Goal: Task Accomplishment & Management: Use online tool/utility

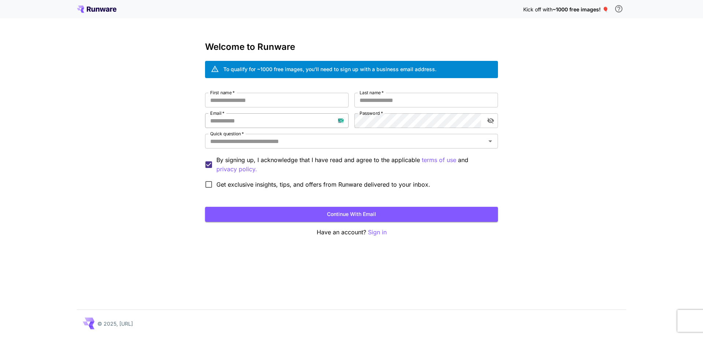
click at [238, 121] on input "Email   *" at bounding box center [277, 120] width 144 height 15
paste input "**********"
type input "**********"
click at [299, 100] on input "First name   *" at bounding box center [277, 100] width 144 height 15
type input "*****"
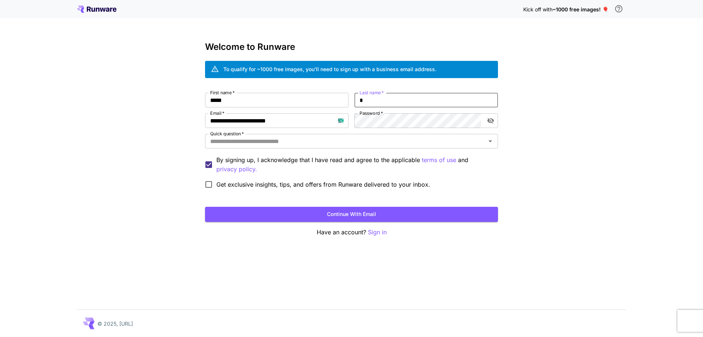
click at [379, 106] on input "*" at bounding box center [427, 100] width 144 height 15
type input "***"
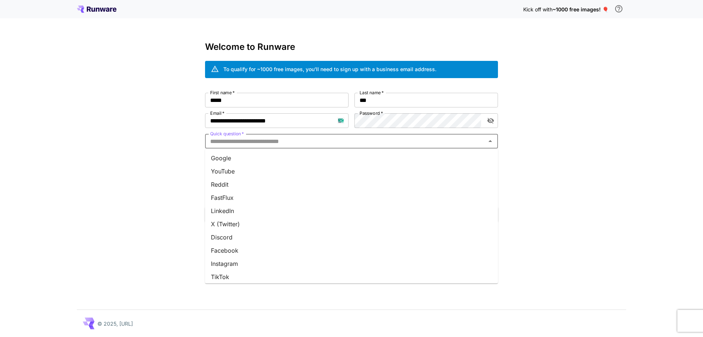
click at [354, 141] on input "Quick question   *" at bounding box center [345, 141] width 277 height 10
click at [339, 158] on li "Google" at bounding box center [351, 157] width 293 height 13
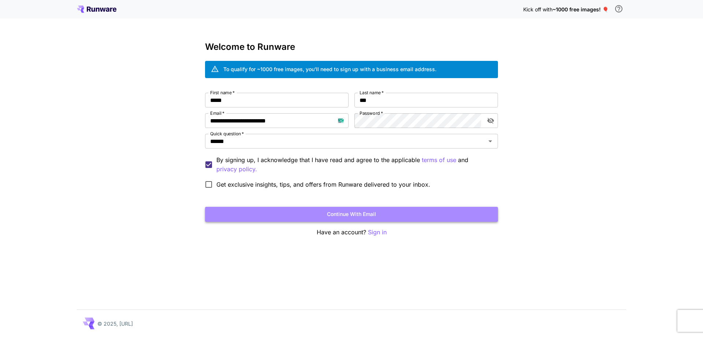
click at [344, 214] on button "Continue with email" at bounding box center [351, 214] width 293 height 15
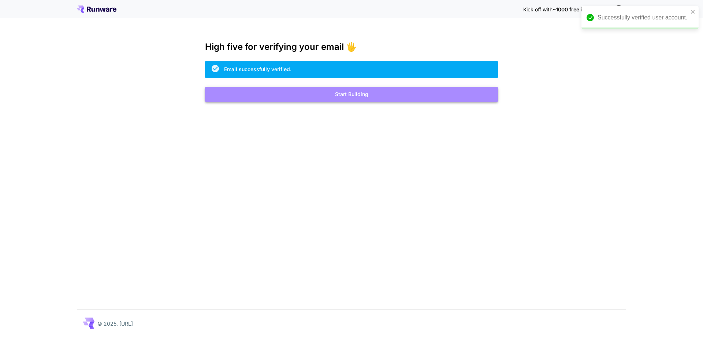
click at [339, 92] on button "Start Building" at bounding box center [351, 94] width 293 height 15
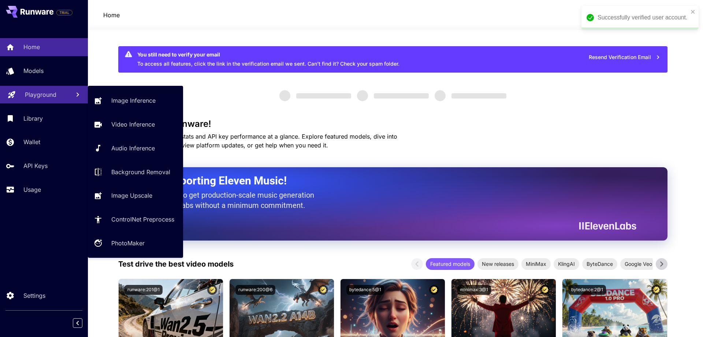
click at [38, 91] on p "Playground" at bounding box center [40, 94] width 31 height 9
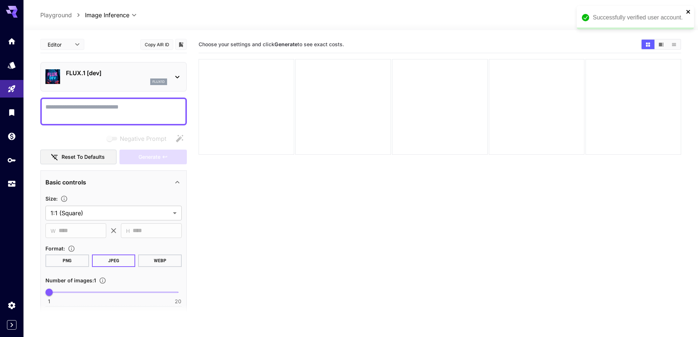
click at [686, 12] on icon "close" at bounding box center [688, 12] width 5 height 6
click at [91, 84] on div "flux1d" at bounding box center [116, 81] width 101 height 7
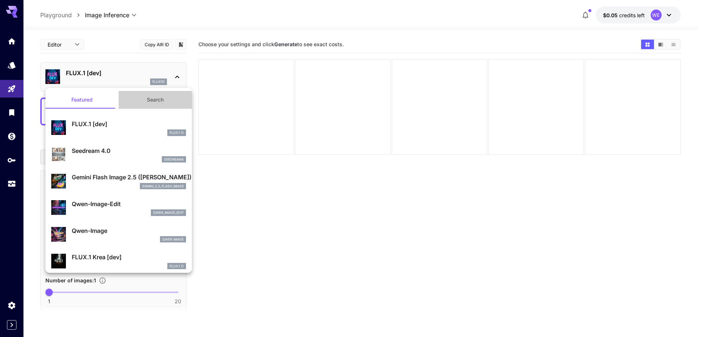
click at [155, 101] on button "Search" at bounding box center [155, 100] width 73 height 18
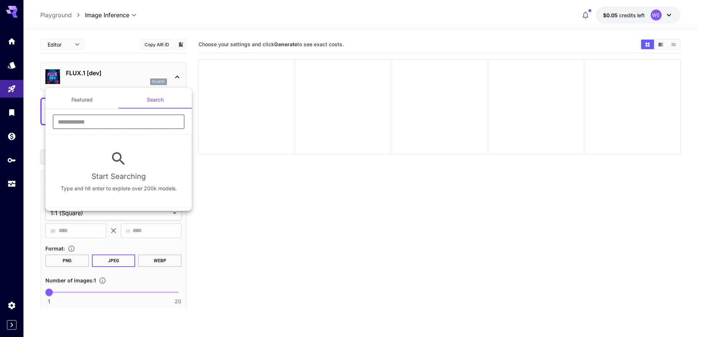
click at [130, 124] on input "text" at bounding box center [119, 121] width 132 height 15
type input "****"
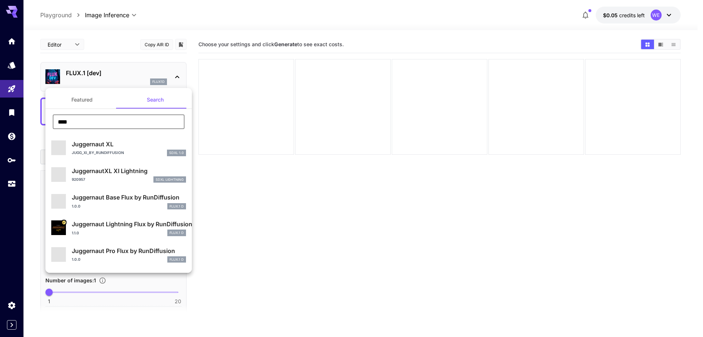
click at [107, 143] on p "Juggernaut XL" at bounding box center [129, 144] width 114 height 9
type input "**"
type input "***"
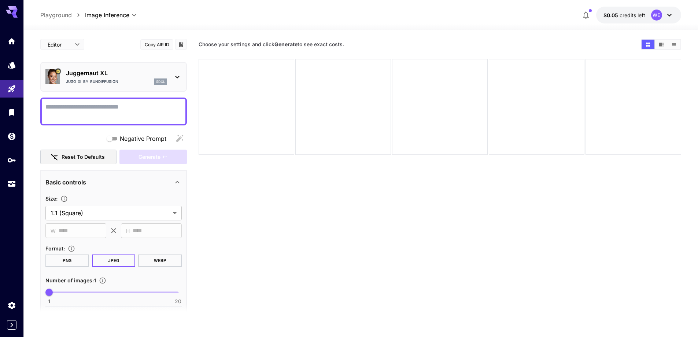
click at [118, 109] on textarea "Negative Prompt" at bounding box center [113, 112] width 136 height 18
paste textarea "**********"
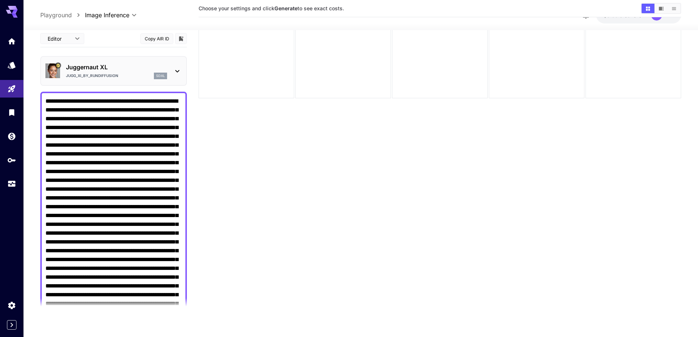
scroll to position [58, 0]
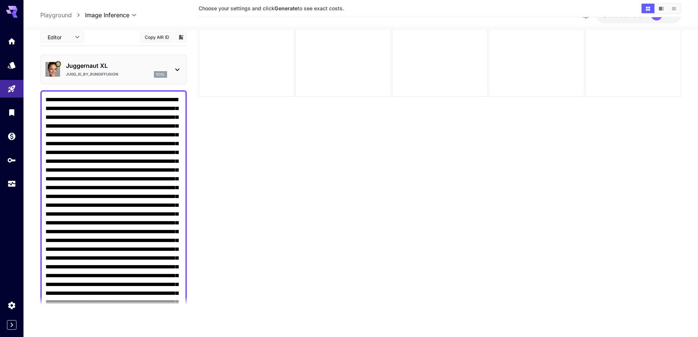
drag, startPoint x: 79, startPoint y: 117, endPoint x: 113, endPoint y: 160, distance: 54.9
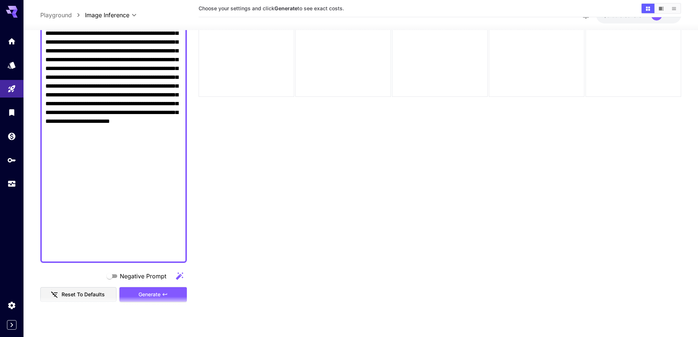
scroll to position [696, 0]
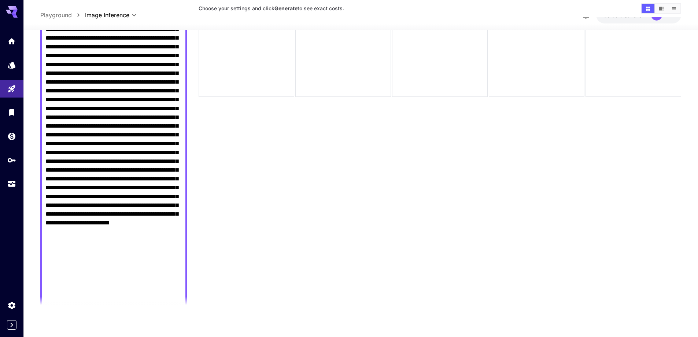
scroll to position [513, 0]
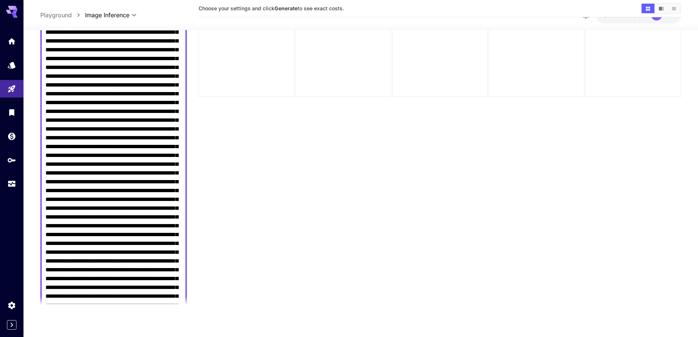
scroll to position [183, 0]
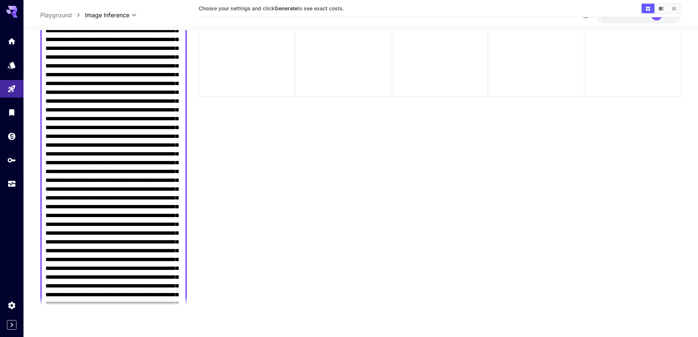
click at [127, 171] on textarea "Negative Prompt" at bounding box center [113, 197] width 136 height 571
drag, startPoint x: 90, startPoint y: 217, endPoint x: 176, endPoint y: 290, distance: 113.5
click at [176, 290] on textarea "Negative Prompt" at bounding box center [113, 197] width 136 height 571
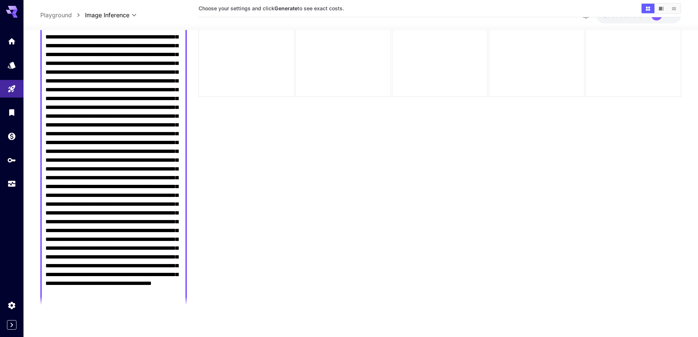
scroll to position [293, 0]
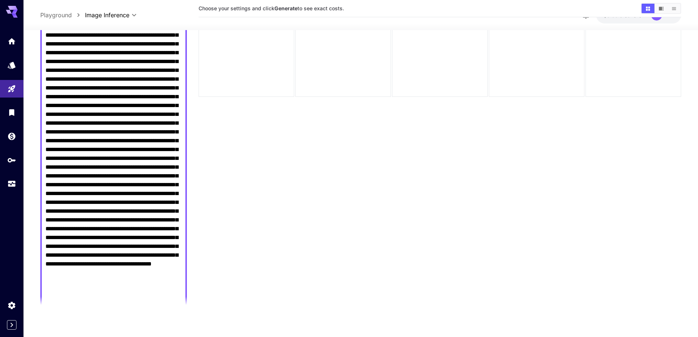
click at [109, 182] on textarea "Negative Prompt" at bounding box center [113, 87] width 136 height 571
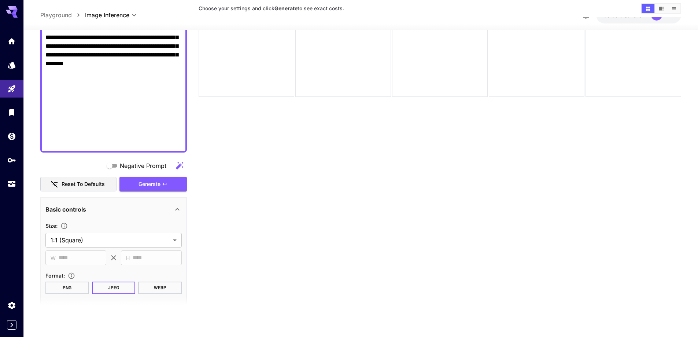
scroll to position [476, 0]
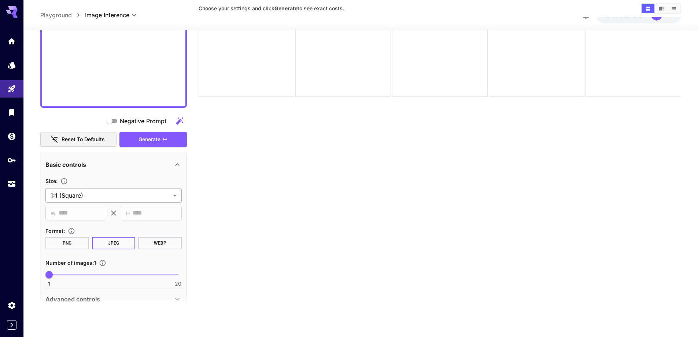
type textarea "**********"
click at [115, 198] on body "**********" at bounding box center [349, 139] width 698 height 394
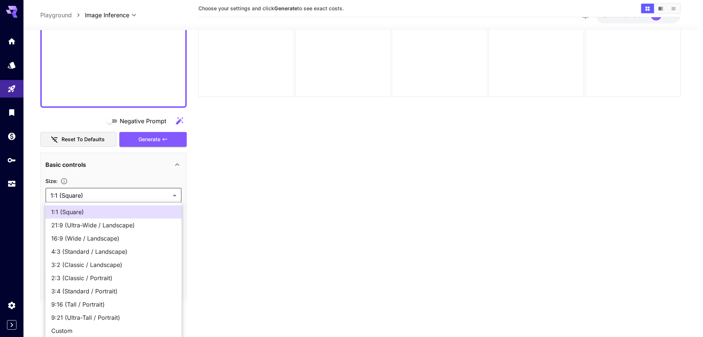
click at [94, 232] on li "16:9 (Wide / Landscape)" at bounding box center [113, 237] width 136 height 13
type input "**********"
type input "****"
type input "***"
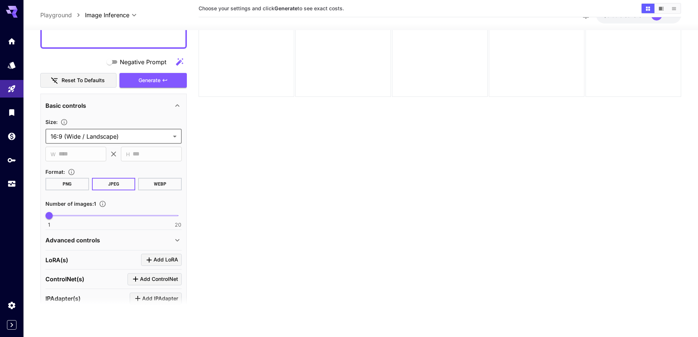
scroll to position [549, 0]
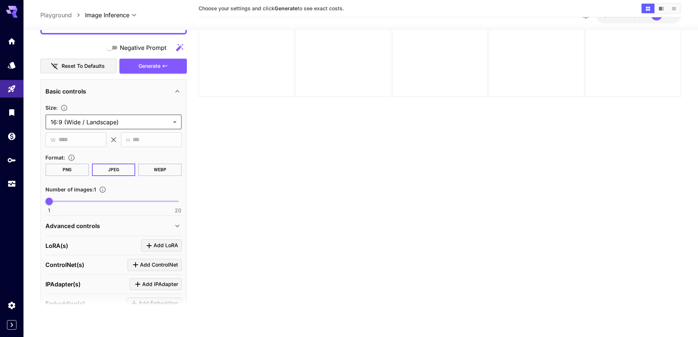
type input "**"
click at [122, 204] on span "1 20 12" at bounding box center [113, 201] width 129 height 11
click at [113, 225] on div "Advanced controls" at bounding box center [108, 225] width 127 height 9
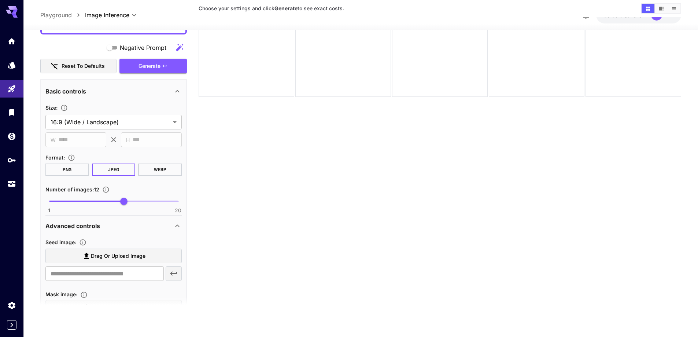
click at [111, 256] on span "Drag or upload image" at bounding box center [118, 255] width 55 height 9
click at [0, 0] on input "Drag or upload image" at bounding box center [0, 0] width 0 height 0
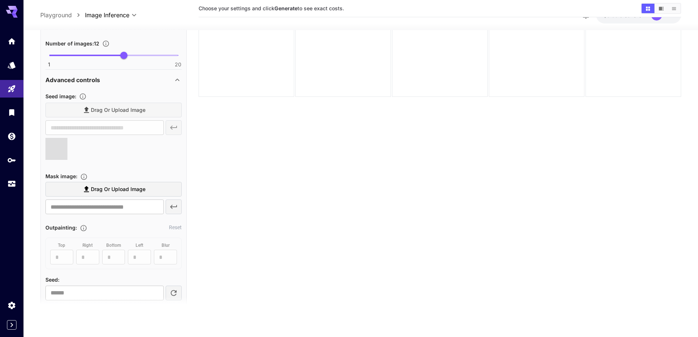
scroll to position [696, 0]
type input "**********"
type input "****"
type input "**"
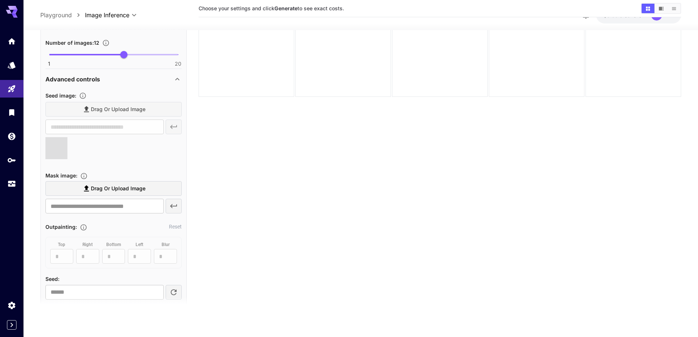
type input "***"
type input "**********"
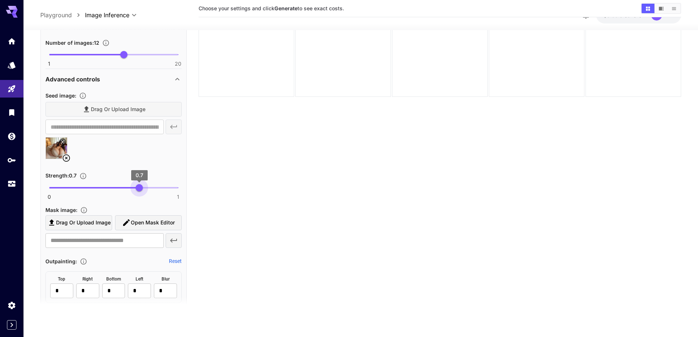
type input "****"
drag, startPoint x: 145, startPoint y: 190, endPoint x: 138, endPoint y: 187, distance: 7.6
click at [138, 187] on span "0.69" at bounding box center [137, 187] width 7 height 7
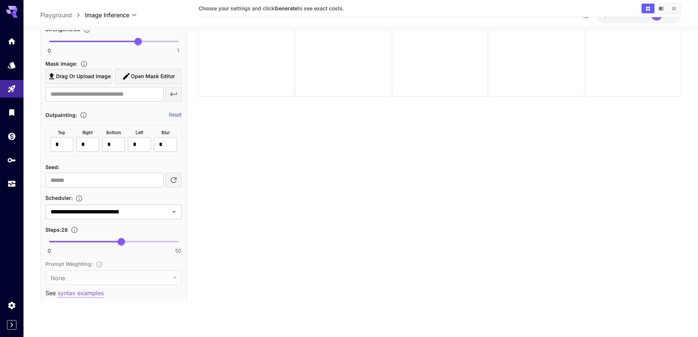
scroll to position [842, 0]
click at [126, 241] on span "30" at bounding box center [126, 240] width 7 height 7
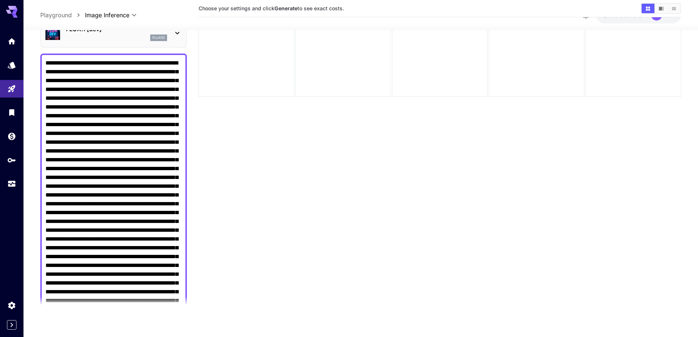
scroll to position [0, 0]
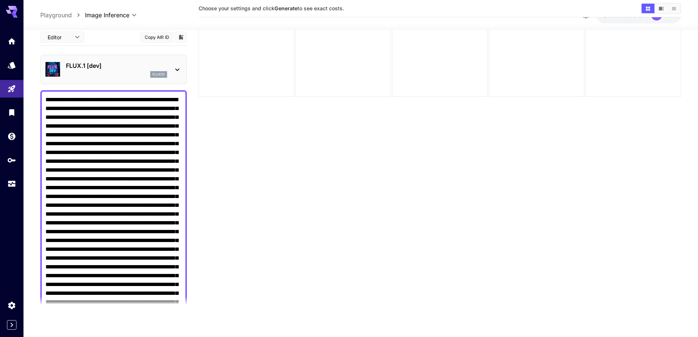
click at [101, 77] on div "flux1d" at bounding box center [116, 74] width 101 height 7
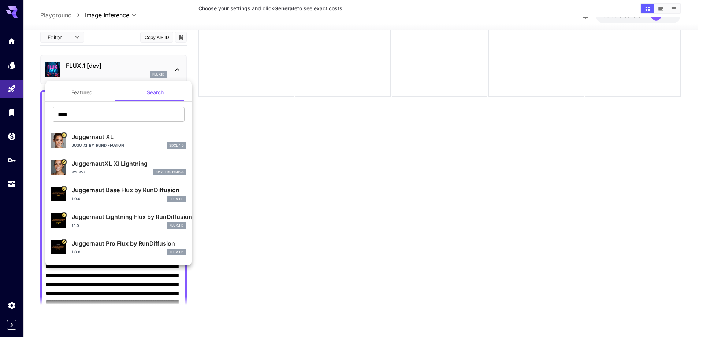
click at [102, 133] on p "Juggernaut XL" at bounding box center [129, 136] width 114 height 9
type input "**"
type input "***"
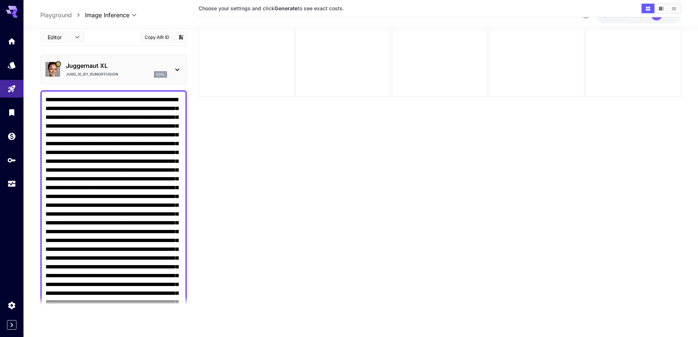
click at [223, 211] on section "Choose your settings and click Generate to see exact costs." at bounding box center [439, 146] width 482 height 337
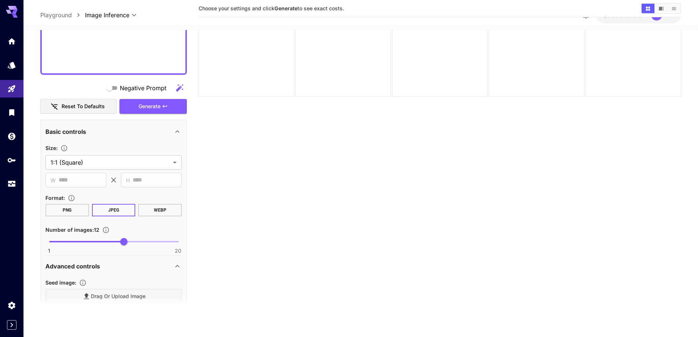
scroll to position [513, 0]
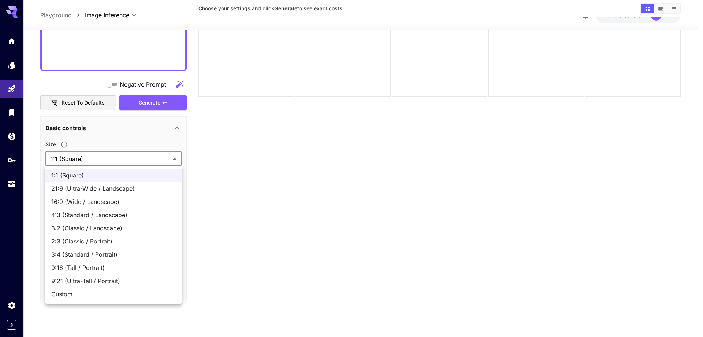
click at [116, 160] on body "**********" at bounding box center [351, 139] width 703 height 394
click at [107, 196] on li "16:9 (Wide / Landscape)" at bounding box center [113, 201] width 136 height 13
type input "**********"
type input "****"
type input "***"
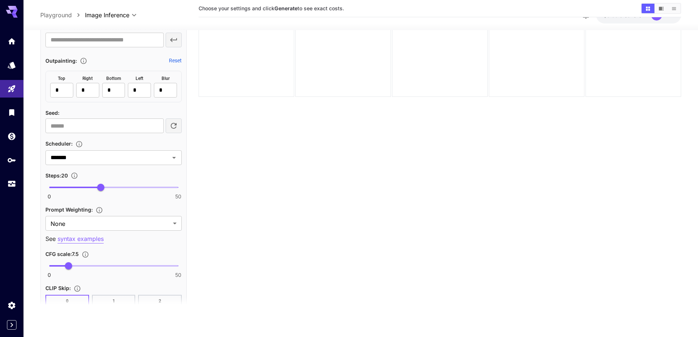
scroll to position [916, 0]
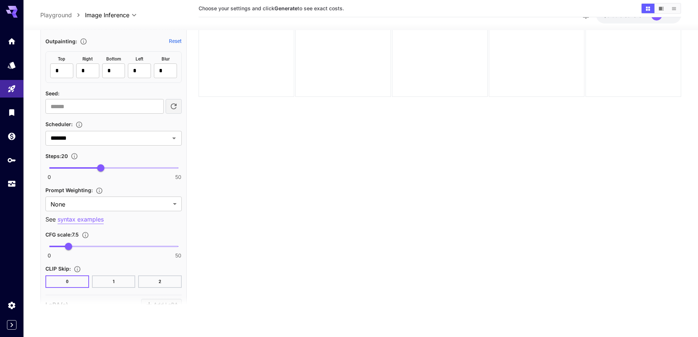
type input "**"
click at [125, 168] on span "0 50 29" at bounding box center [113, 167] width 129 height 11
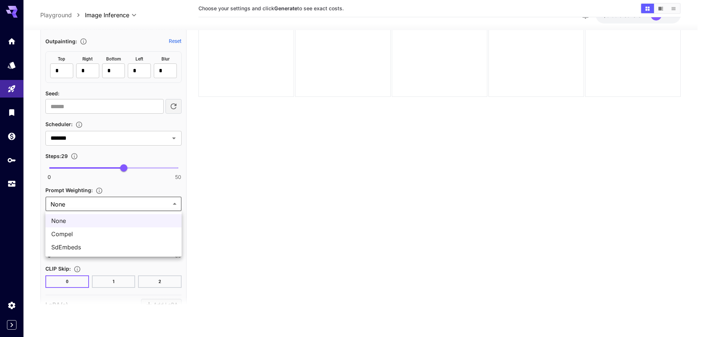
click at [106, 201] on body "**********" at bounding box center [351, 139] width 703 height 394
click at [80, 248] on span "SdEmbeds" at bounding box center [113, 246] width 125 height 9
type input "********"
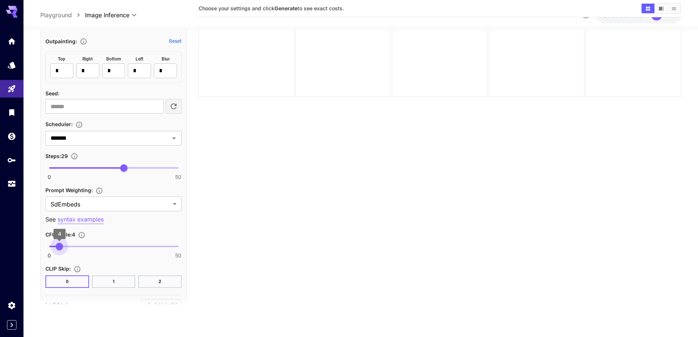
type input "***"
drag, startPoint x: 55, startPoint y: 244, endPoint x: 59, endPoint y: 247, distance: 4.7
click at [59, 247] on span "0 50 3.7" at bounding box center [113, 246] width 129 height 11
click at [226, 252] on section "Choose your settings and click Generate to see exact costs." at bounding box center [439, 146] width 482 height 337
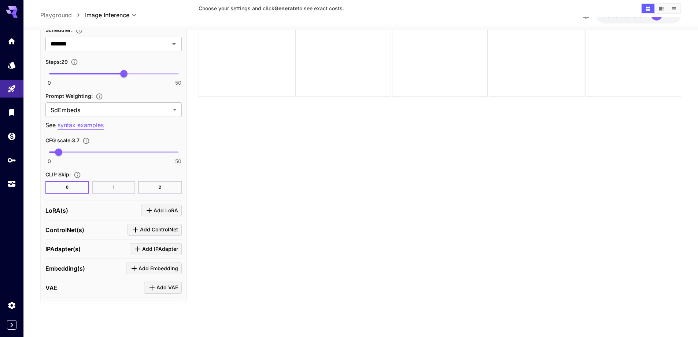
scroll to position [1025, 0]
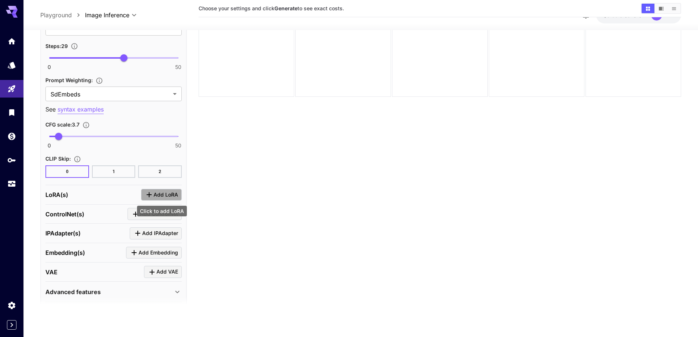
click at [174, 196] on span "Add LoRA" at bounding box center [165, 194] width 25 height 9
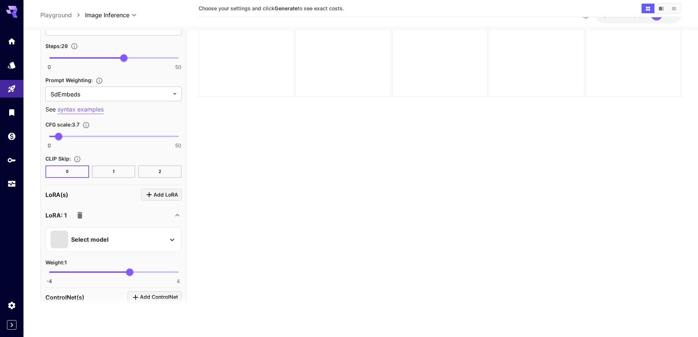
click at [144, 239] on div "Select model" at bounding box center [108, 239] width 114 height 18
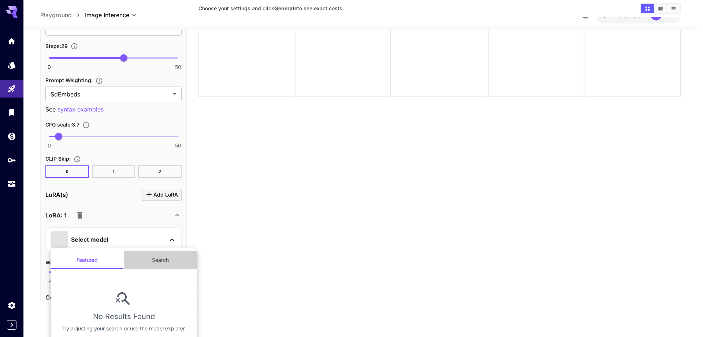
click at [166, 260] on button "Search" at bounding box center [160, 260] width 73 height 18
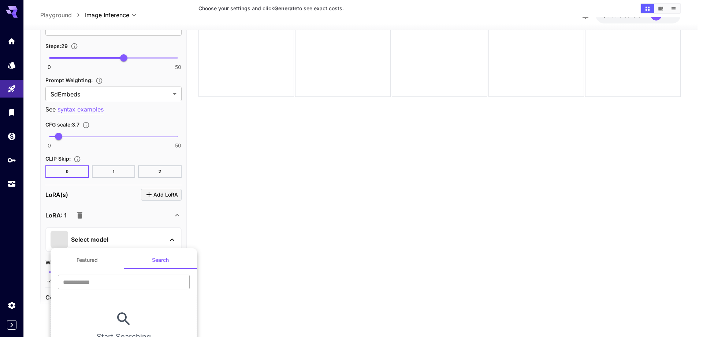
click at [128, 276] on input "text" at bounding box center [124, 281] width 132 height 15
type input "****"
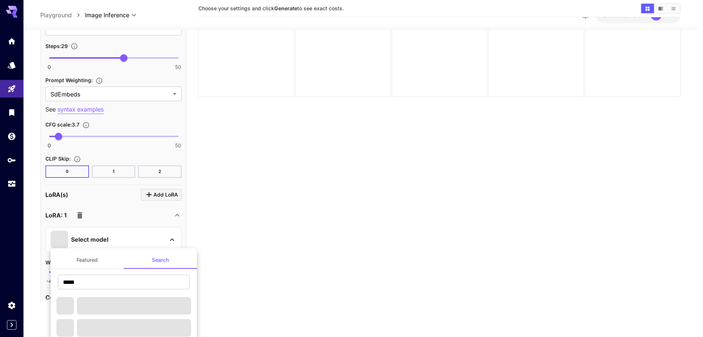
click at [281, 258] on div at bounding box center [351, 168] width 703 height 337
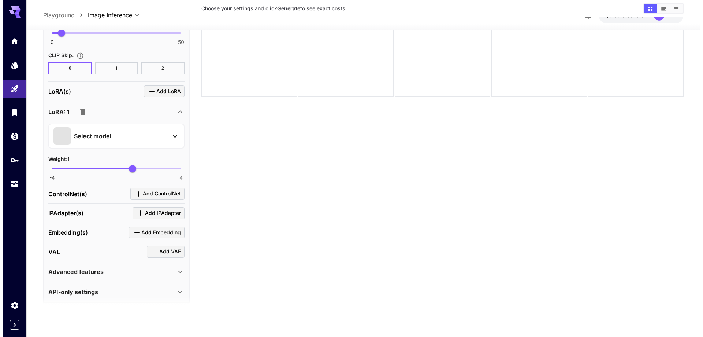
scroll to position [1135, 0]
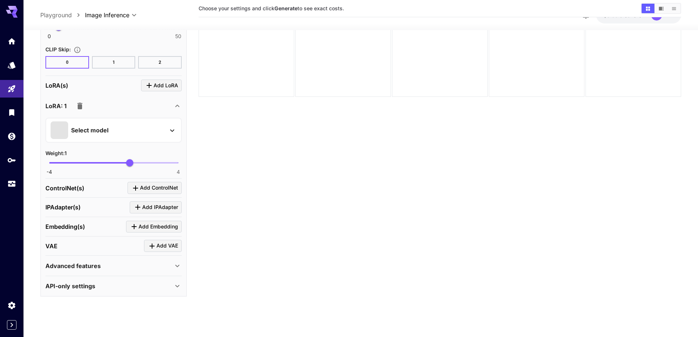
click at [131, 127] on div "Select model" at bounding box center [108, 130] width 114 height 18
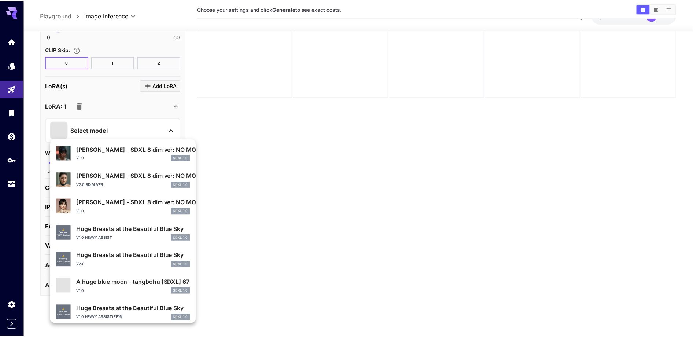
scroll to position [146, 0]
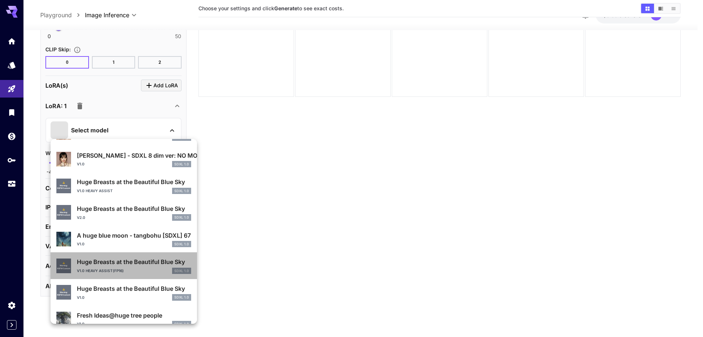
click at [124, 259] on p "Huge Breasts at the Beautiful Blue Sky" at bounding box center [134, 261] width 114 height 9
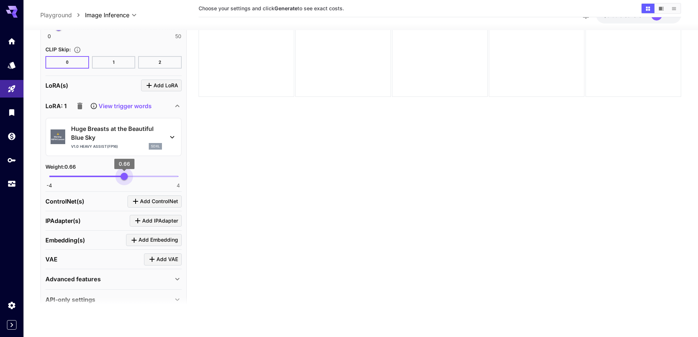
type input "****"
drag, startPoint x: 121, startPoint y: 176, endPoint x: 125, endPoint y: 178, distance: 4.3
click at [125, 178] on span "-4 4 0.68" at bounding box center [113, 176] width 129 height 11
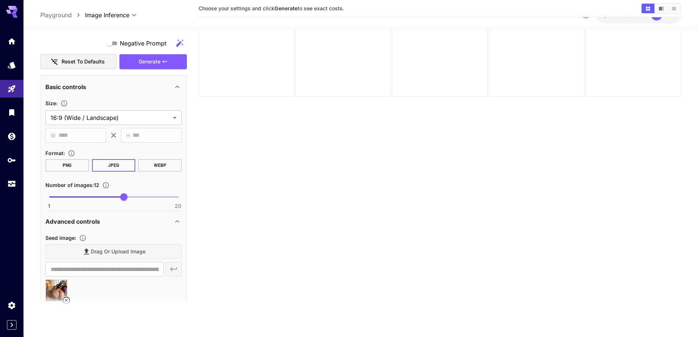
scroll to position [549, 0]
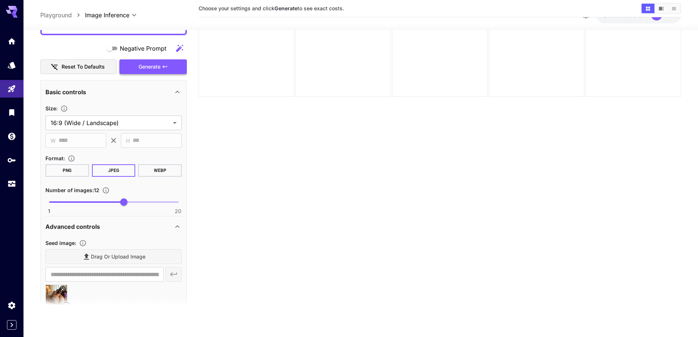
click at [144, 68] on span "Generate" at bounding box center [149, 66] width 22 height 9
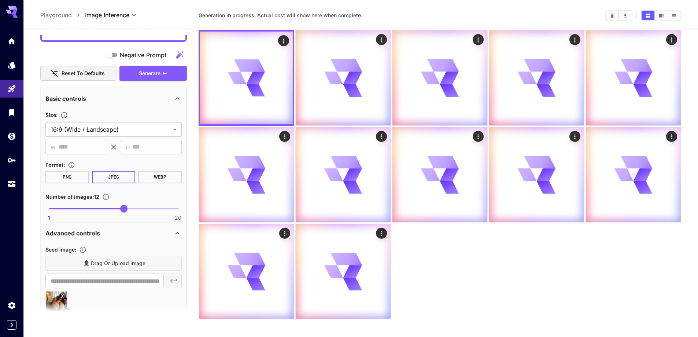
scroll to position [0, 0]
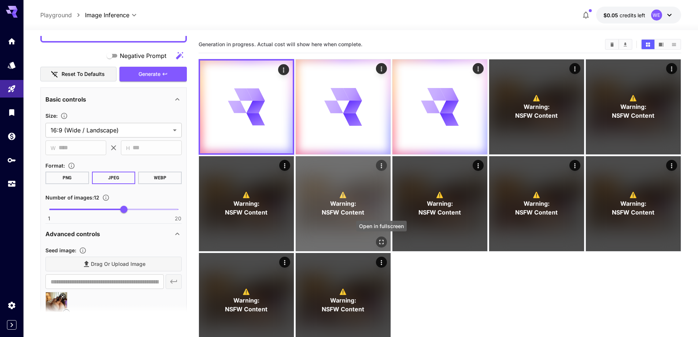
click at [379, 244] on icon "Open in fullscreen" at bounding box center [381, 241] width 7 height 7
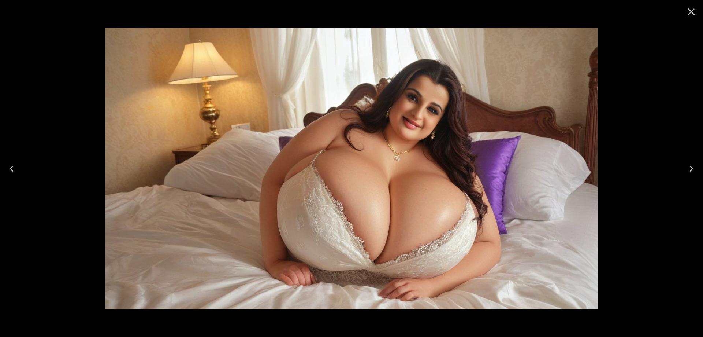
click at [8, 165] on icon "Previous" at bounding box center [12, 169] width 12 height 12
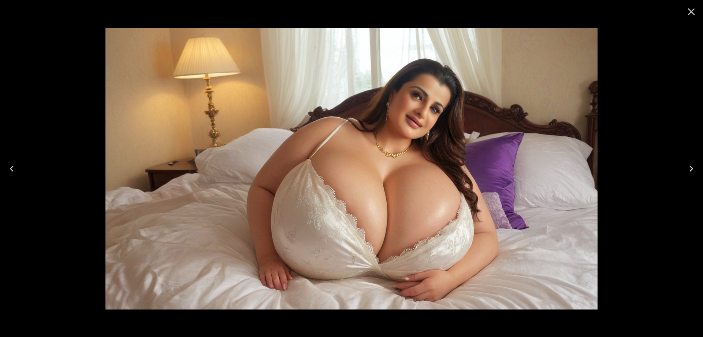
click at [8, 165] on icon "Previous" at bounding box center [12, 169] width 12 height 12
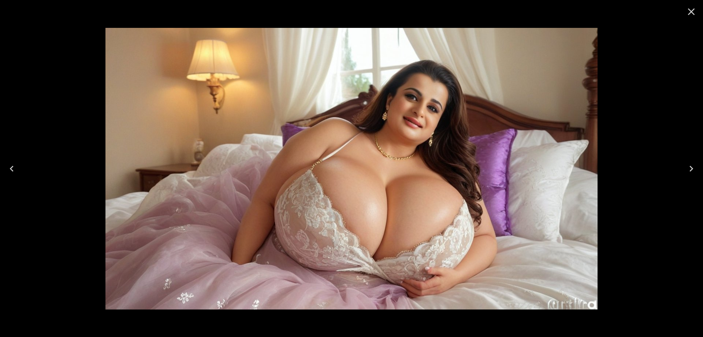
click at [8, 165] on icon "Previous" at bounding box center [12, 169] width 12 height 12
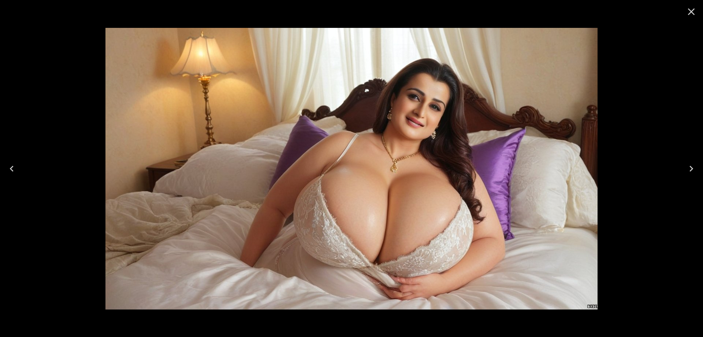
click at [8, 165] on icon "Previous" at bounding box center [12, 169] width 12 height 12
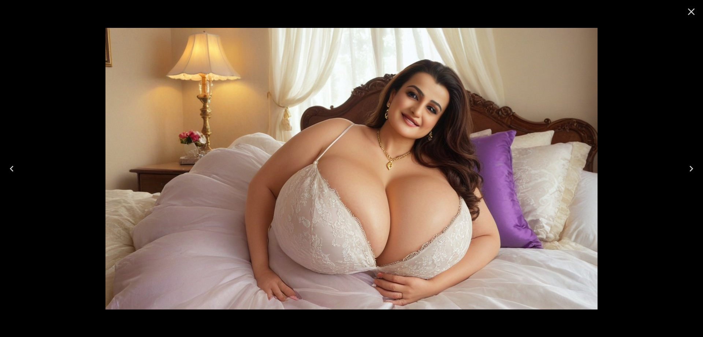
click at [8, 165] on icon "Previous" at bounding box center [12, 169] width 12 height 12
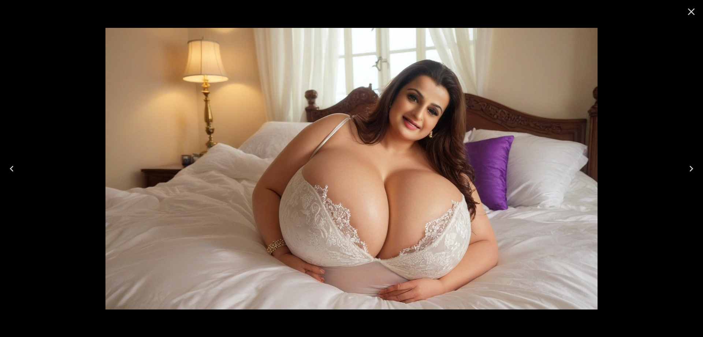
click at [8, 165] on icon "Previous" at bounding box center [12, 169] width 12 height 12
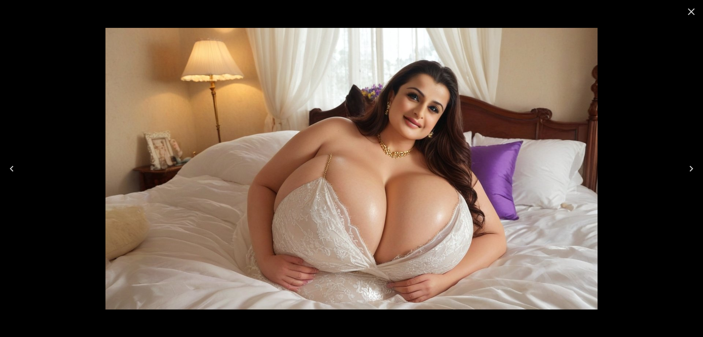
click at [8, 165] on icon "Previous" at bounding box center [12, 169] width 12 height 12
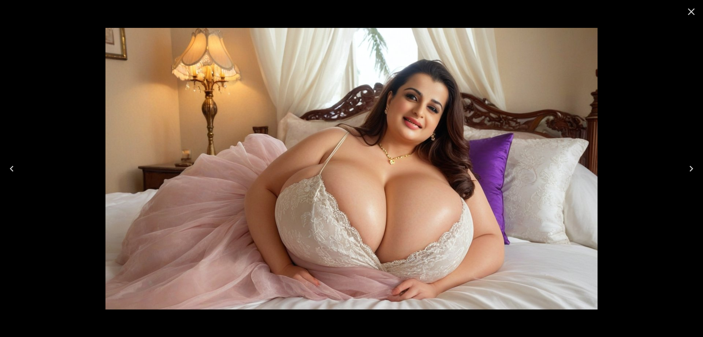
click at [685, 171] on button "Next" at bounding box center [691, 168] width 23 height 29
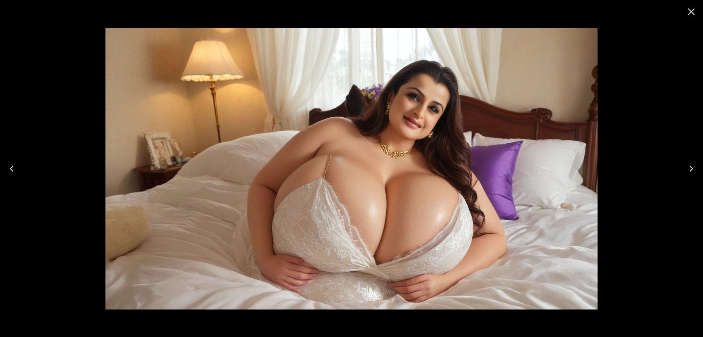
click at [685, 171] on button "Next" at bounding box center [691, 168] width 23 height 29
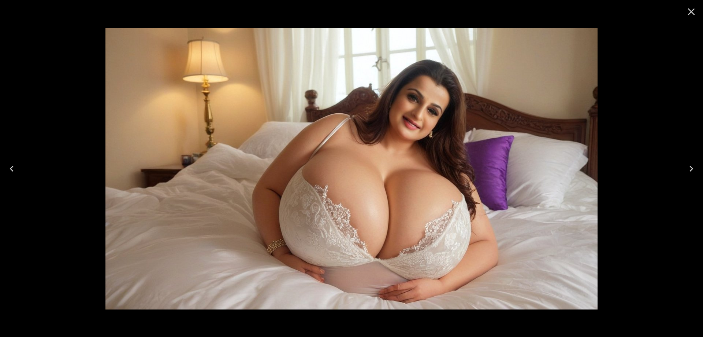
click at [685, 171] on button "Next" at bounding box center [691, 168] width 23 height 29
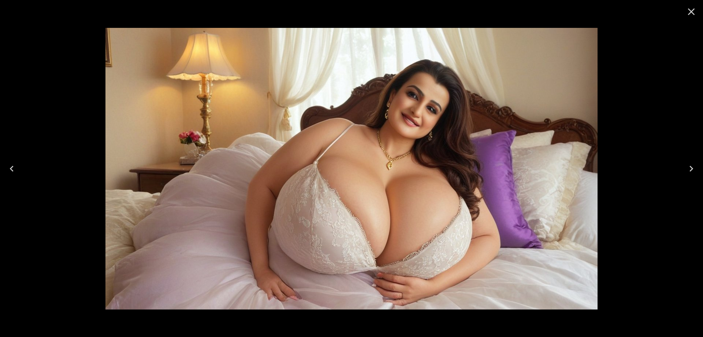
click at [685, 171] on button "Next" at bounding box center [691, 168] width 23 height 29
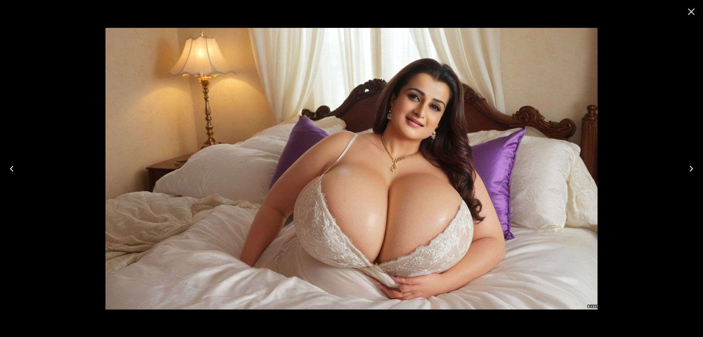
click at [685, 171] on button "Next" at bounding box center [691, 168] width 23 height 29
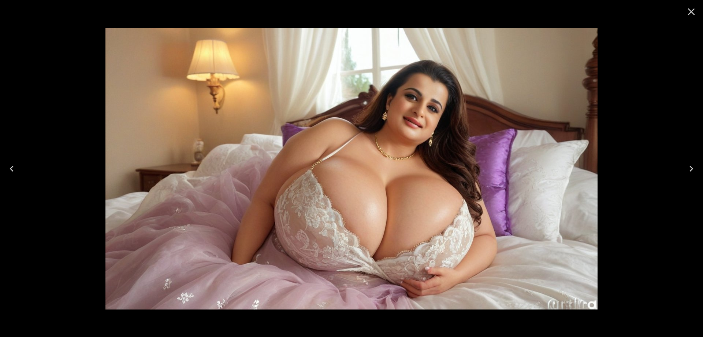
click at [695, 12] on icon "Close" at bounding box center [692, 12] width 12 height 12
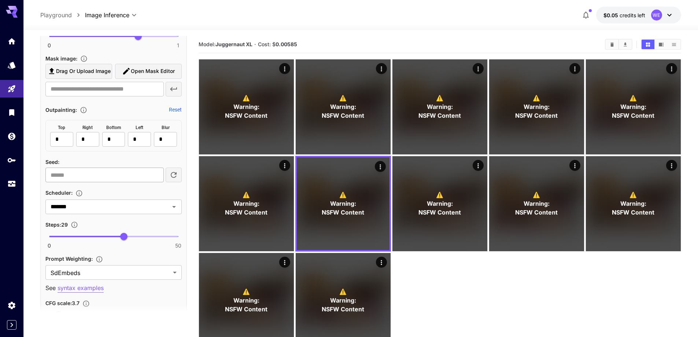
scroll to position [878, 0]
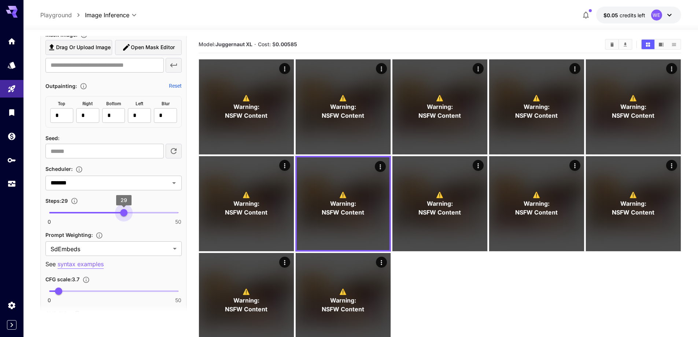
click at [125, 215] on span "29" at bounding box center [123, 212] width 7 height 7
type input "***"
click at [60, 290] on span "4.1" at bounding box center [59, 290] width 7 height 7
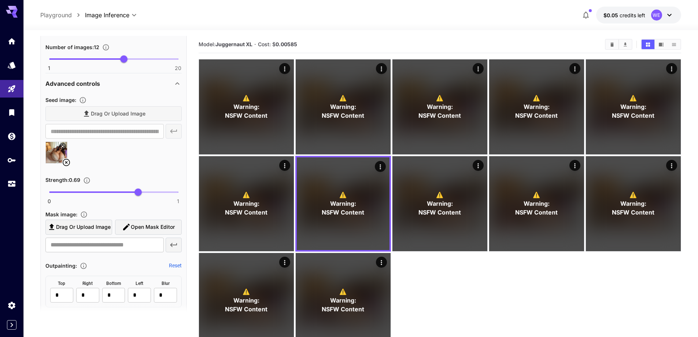
scroll to position [658, 0]
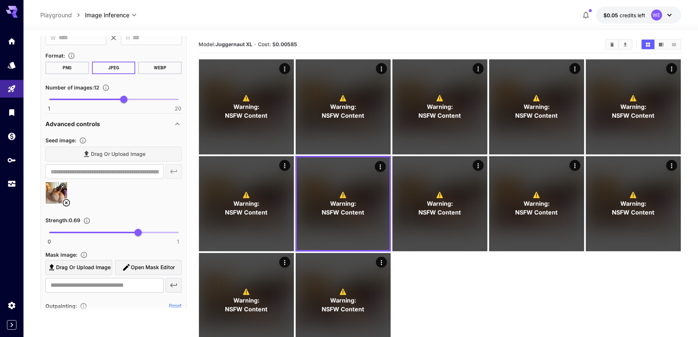
click at [62, 203] on img at bounding box center [56, 192] width 21 height 21
click at [67, 198] on icon at bounding box center [66, 202] width 9 height 9
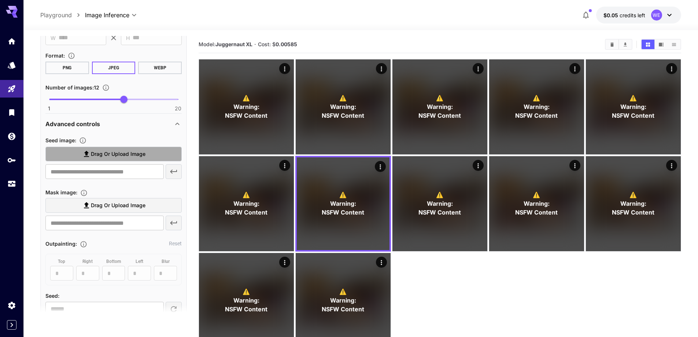
click at [116, 154] on span "Drag or upload image" at bounding box center [118, 153] width 55 height 9
click at [0, 0] on input "Drag or upload image" at bounding box center [0, 0] width 0 height 0
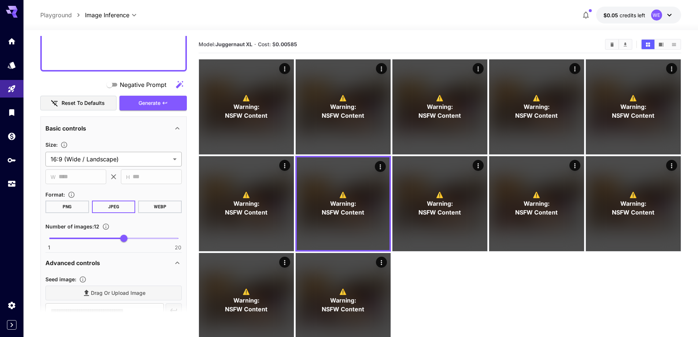
scroll to position [512, 0]
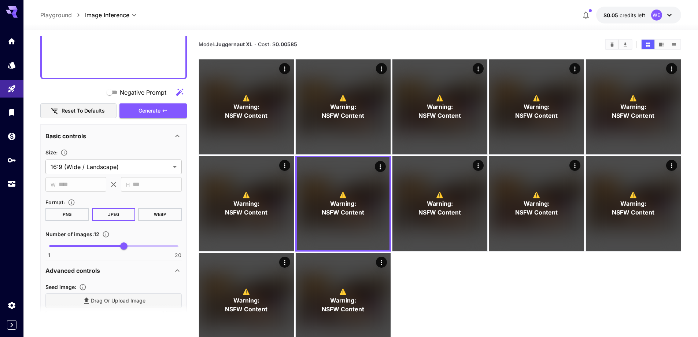
type input "**********"
click at [174, 115] on button "Generate" at bounding box center [152, 110] width 67 height 15
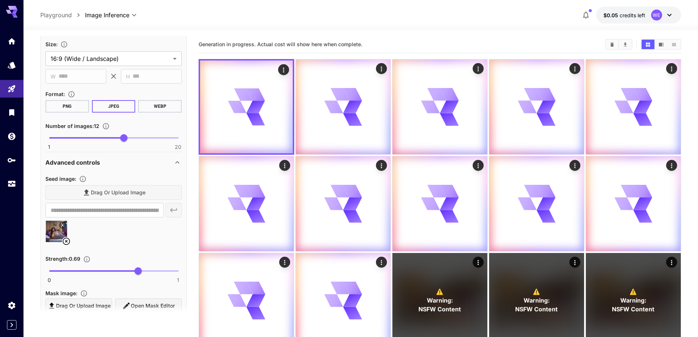
scroll to position [622, 0]
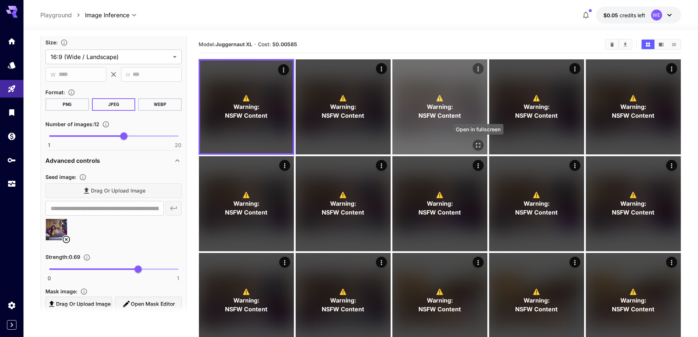
click at [475, 142] on icon "Open in fullscreen" at bounding box center [477, 144] width 7 height 7
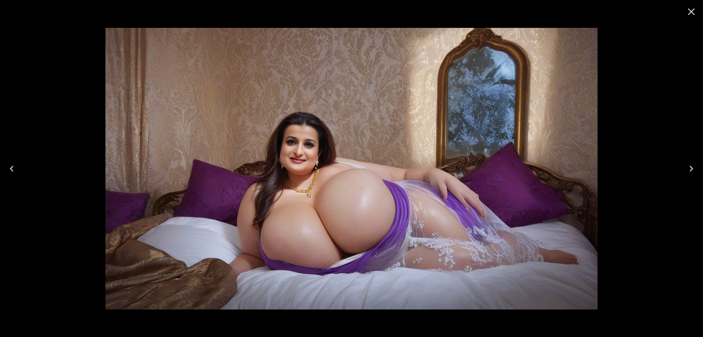
click at [686, 168] on button "Next" at bounding box center [691, 168] width 23 height 29
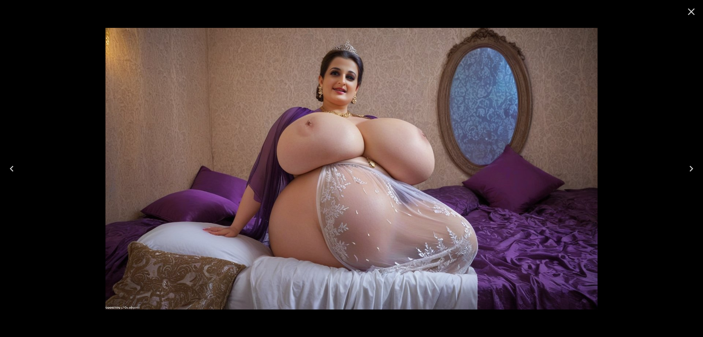
click at [686, 168] on icon "Next" at bounding box center [692, 169] width 12 height 12
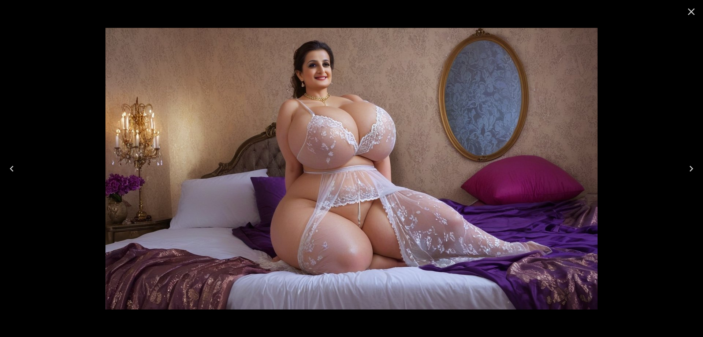
click at [686, 168] on icon "Next" at bounding box center [692, 169] width 12 height 12
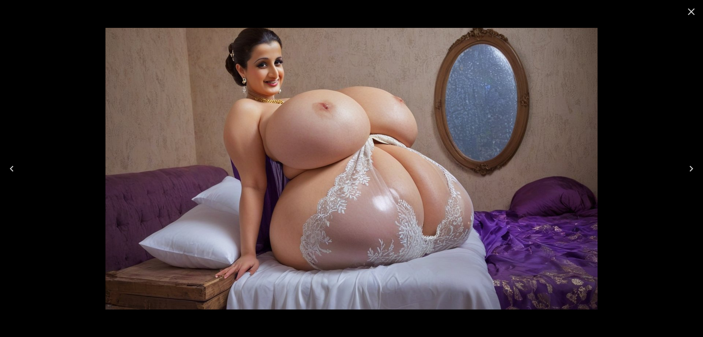
click at [686, 168] on icon "Next" at bounding box center [692, 169] width 12 height 12
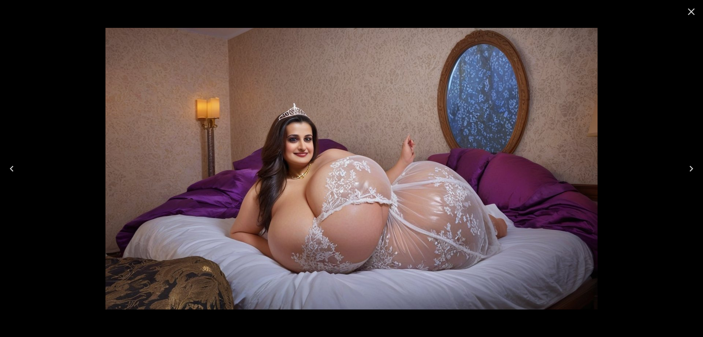
click at [686, 168] on icon "Next" at bounding box center [692, 169] width 12 height 12
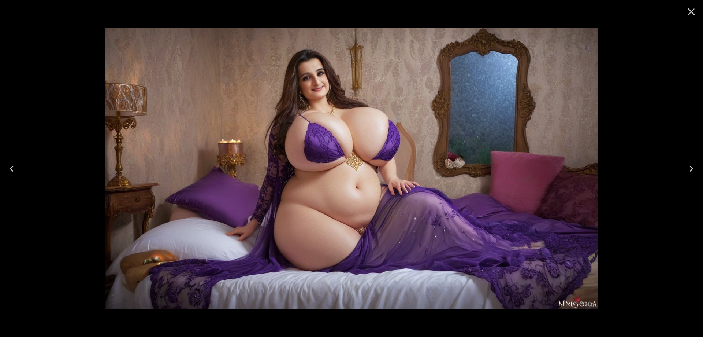
click at [686, 168] on icon "Next" at bounding box center [692, 169] width 12 height 12
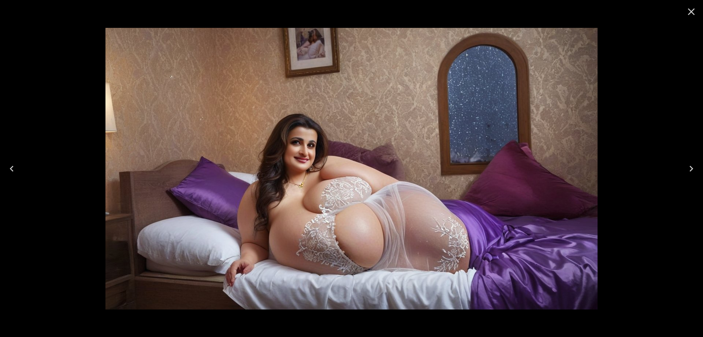
click at [686, 168] on icon "Next" at bounding box center [692, 169] width 12 height 12
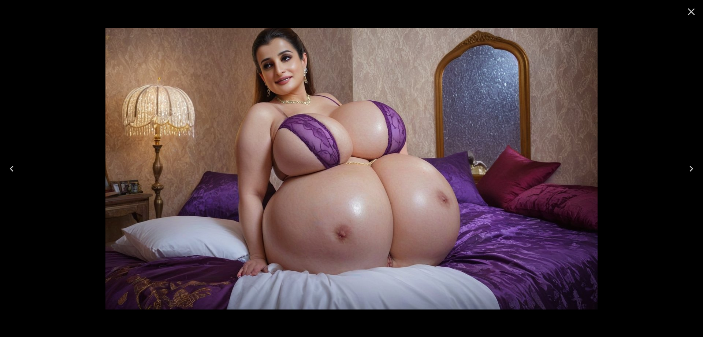
click at [686, 168] on icon "Next" at bounding box center [692, 169] width 12 height 12
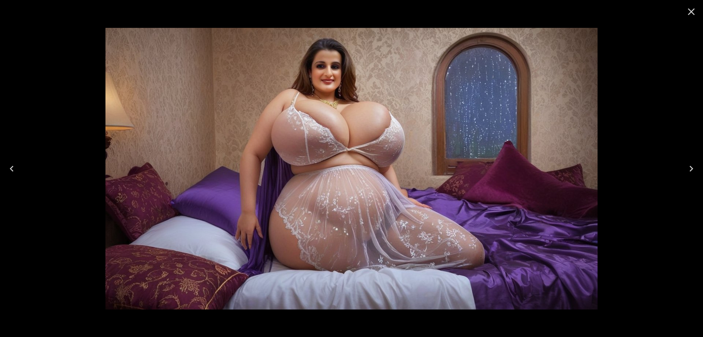
click at [686, 168] on icon "Next" at bounding box center [692, 169] width 12 height 12
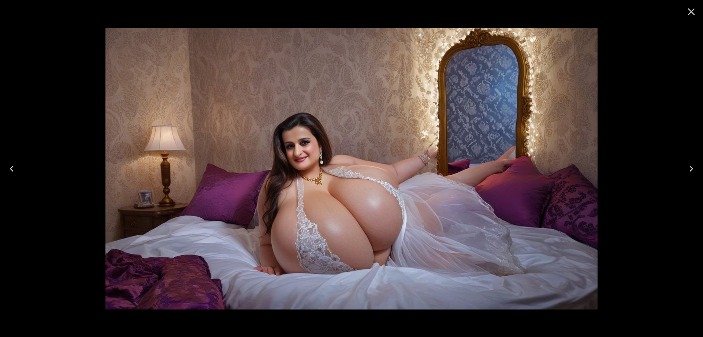
click at [686, 168] on icon "Next" at bounding box center [692, 169] width 12 height 12
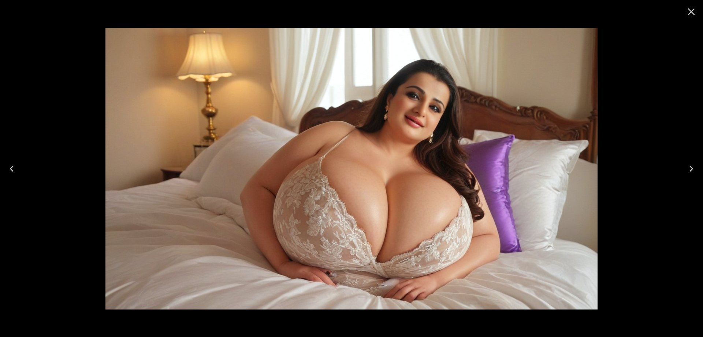
click at [695, 13] on icon "Close" at bounding box center [692, 12] width 12 height 12
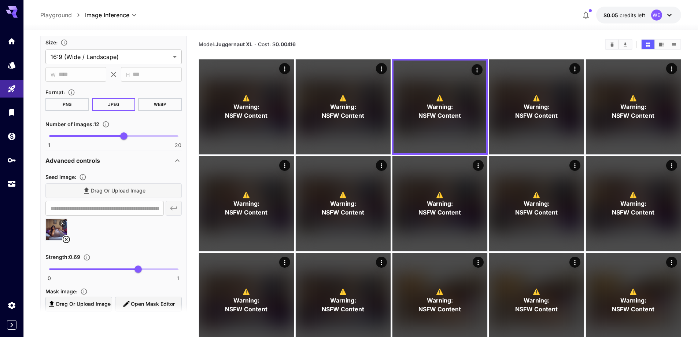
click at [67, 238] on icon at bounding box center [66, 239] width 9 height 9
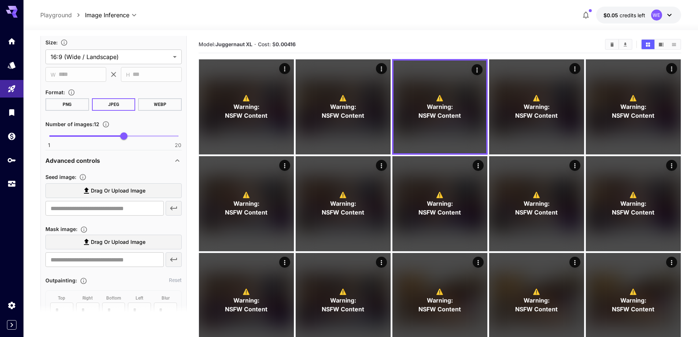
click at [119, 192] on span "Drag or upload image" at bounding box center [118, 190] width 55 height 9
click at [0, 0] on input "Drag or upload image" at bounding box center [0, 0] width 0 height 0
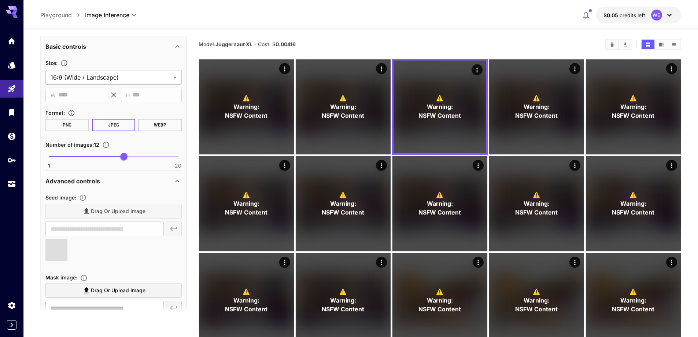
type input "**********"
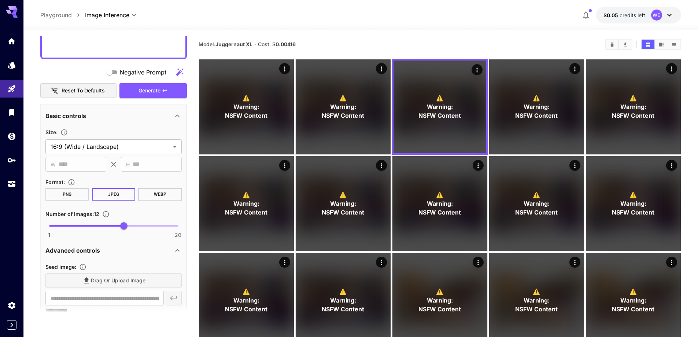
scroll to position [512, 0]
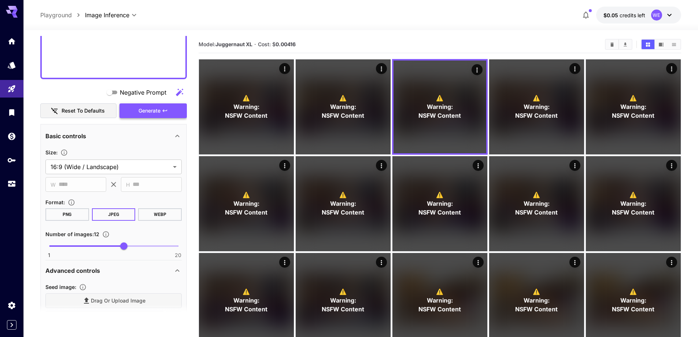
click at [125, 110] on button "Generate" at bounding box center [152, 110] width 67 height 15
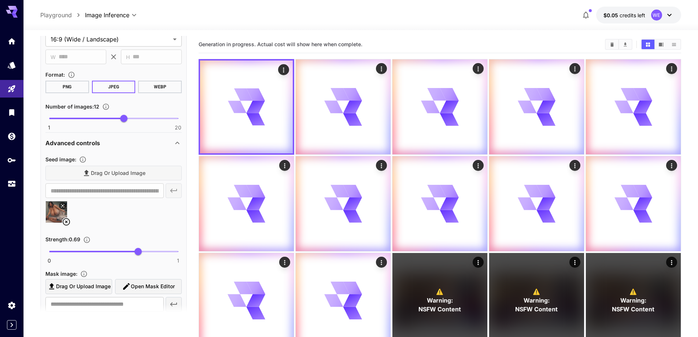
scroll to position [658, 0]
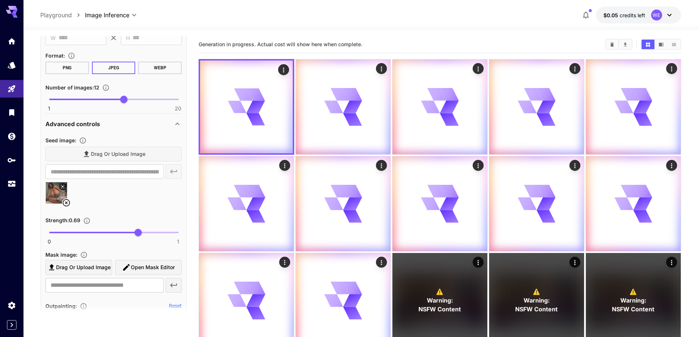
click at [64, 199] on icon at bounding box center [66, 202] width 9 height 9
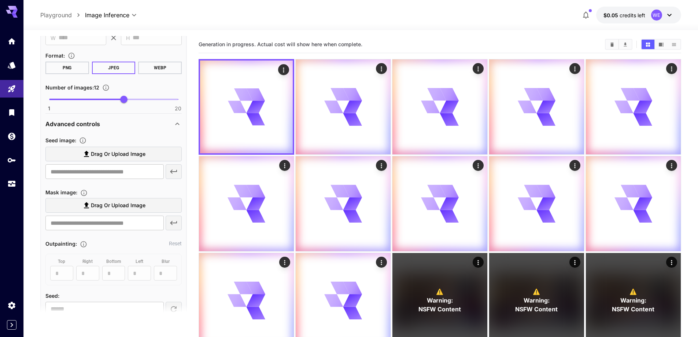
click at [121, 155] on span "Drag or upload image" at bounding box center [118, 153] width 55 height 9
click at [0, 0] on input "Drag or upload image" at bounding box center [0, 0] width 0 height 0
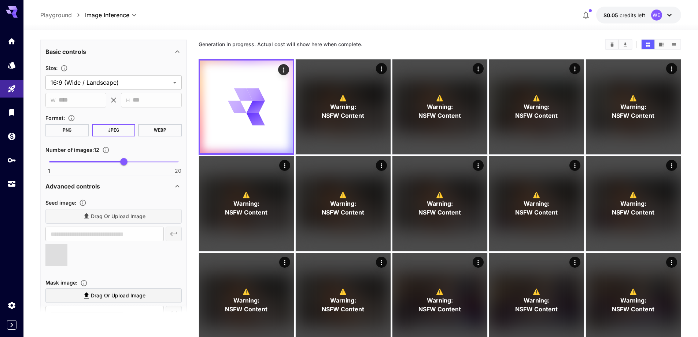
type input "**********"
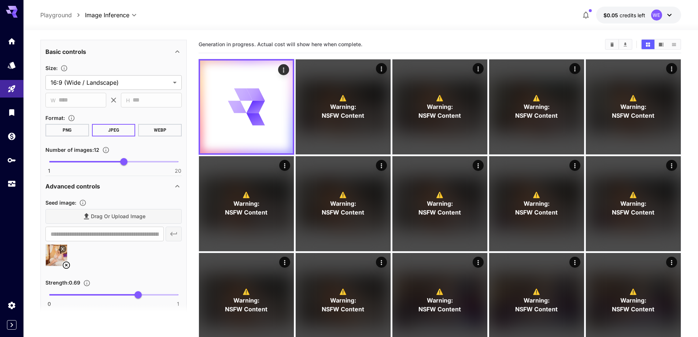
scroll to position [549, 0]
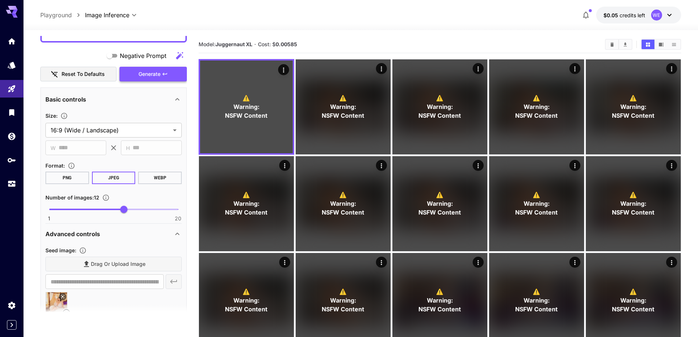
click at [158, 72] on span "Generate" at bounding box center [149, 74] width 22 height 9
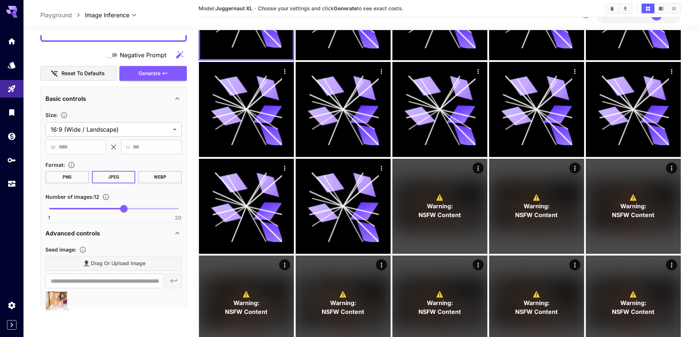
scroll to position [146, 0]
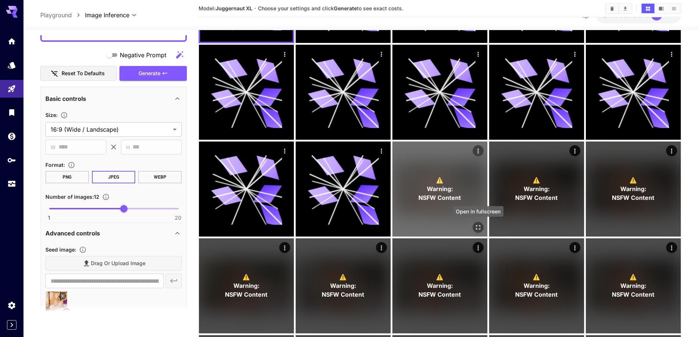
click at [477, 229] on icon "Open in fullscreen" at bounding box center [478, 227] width 4 height 4
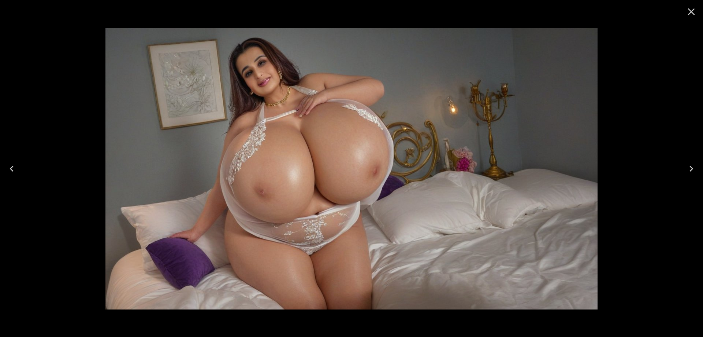
click at [689, 169] on icon "Next" at bounding box center [692, 169] width 12 height 12
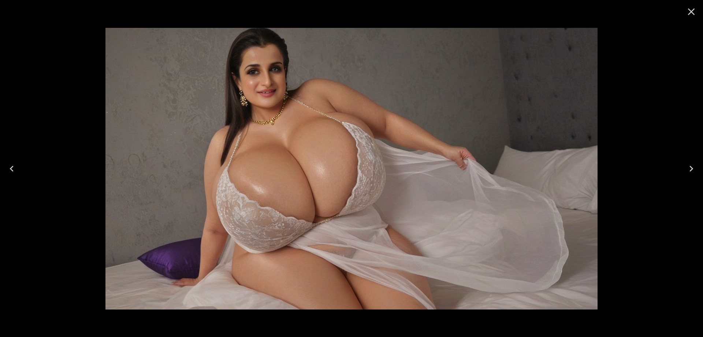
click at [690, 169] on icon "Next" at bounding box center [692, 169] width 12 height 12
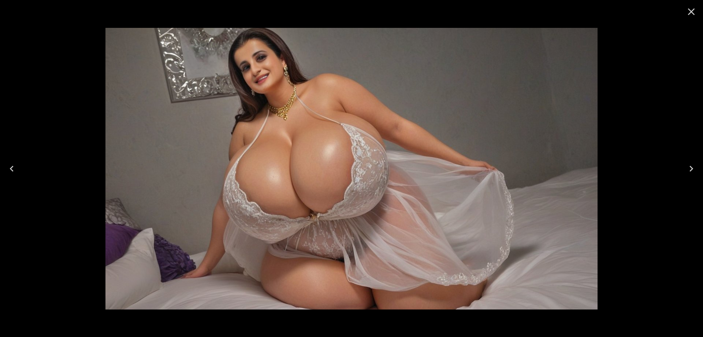
click at [701, 166] on button "Next" at bounding box center [691, 168] width 23 height 29
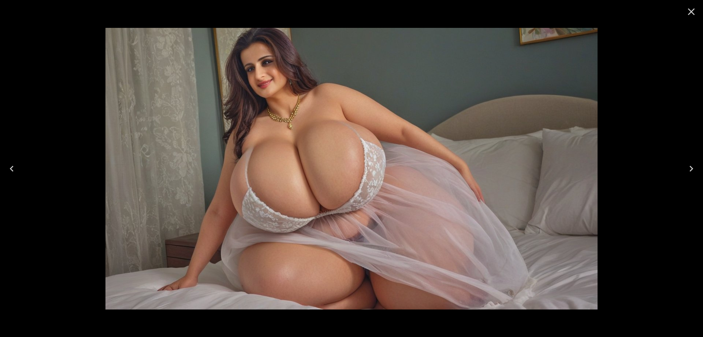
click at [701, 166] on button "Next" at bounding box center [691, 168] width 23 height 29
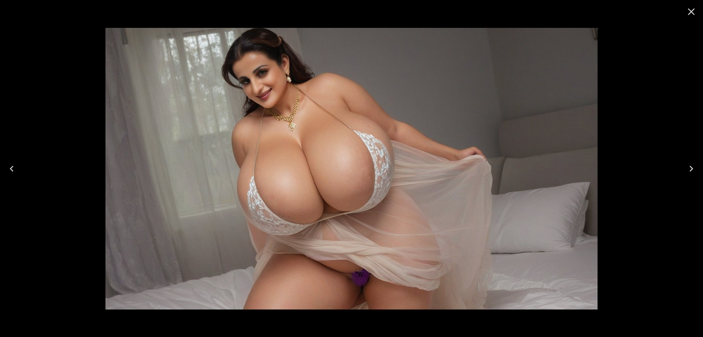
click at [701, 166] on button "Next" at bounding box center [691, 168] width 23 height 29
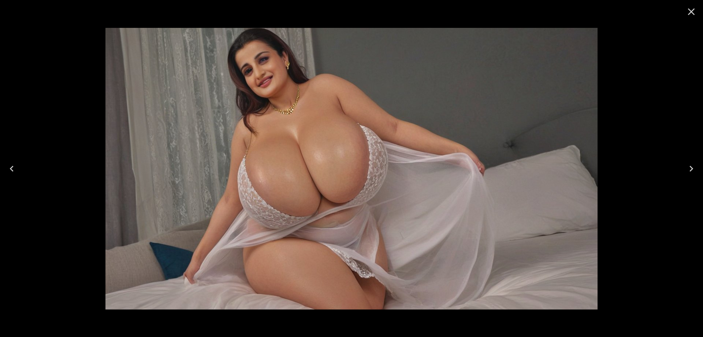
click at [686, 170] on icon "Next" at bounding box center [692, 169] width 12 height 12
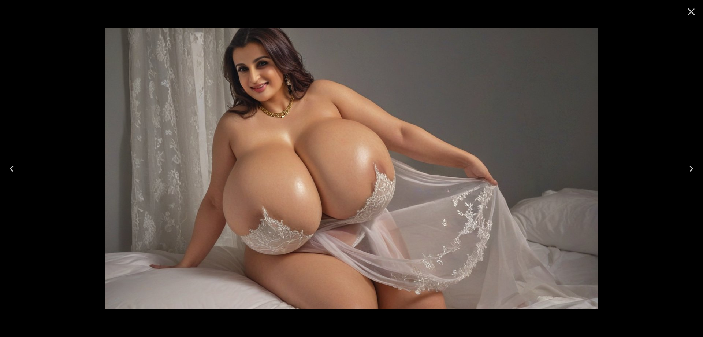
click at [681, 166] on button "Next" at bounding box center [691, 168] width 23 height 29
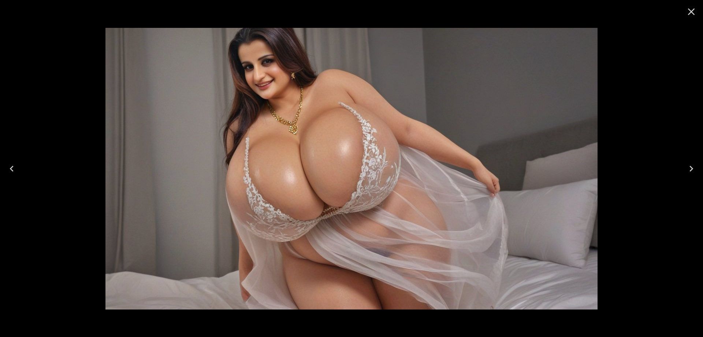
click at [681, 168] on button "Next" at bounding box center [691, 168] width 23 height 29
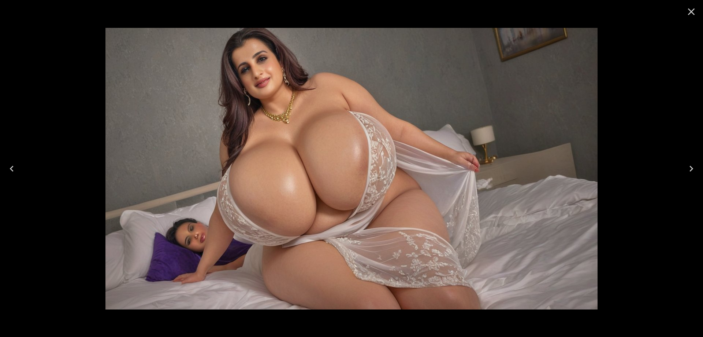
click at [681, 168] on button "Next" at bounding box center [691, 168] width 23 height 29
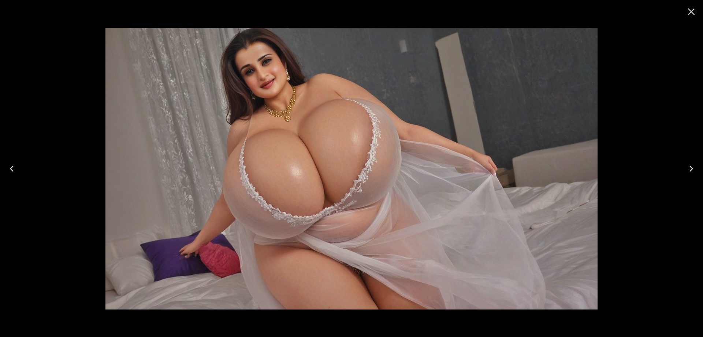
click at [681, 168] on button "Next" at bounding box center [691, 168] width 23 height 29
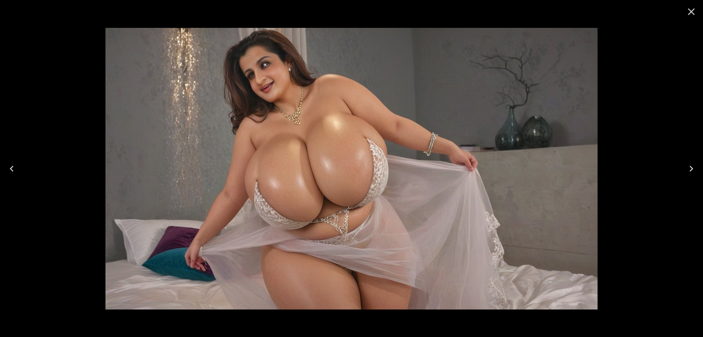
click at [681, 168] on button "Next" at bounding box center [691, 168] width 23 height 29
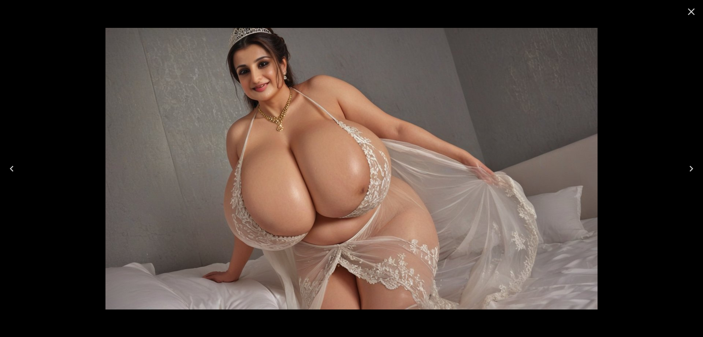
click at [681, 168] on button "Next" at bounding box center [691, 168] width 23 height 29
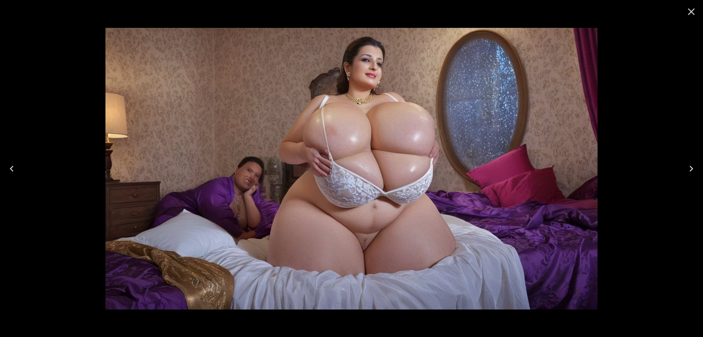
click at [681, 168] on button "Next" at bounding box center [691, 168] width 23 height 29
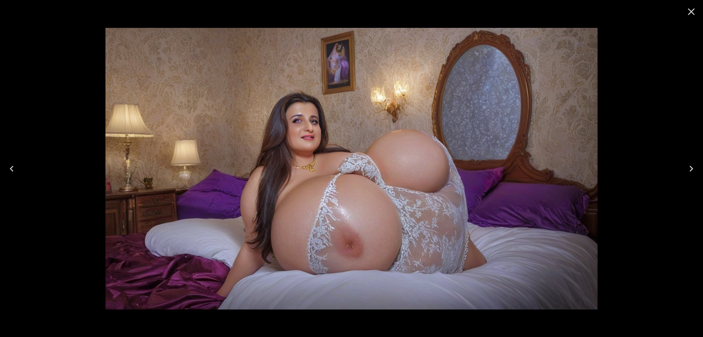
click at [681, 168] on button "Next" at bounding box center [691, 168] width 23 height 29
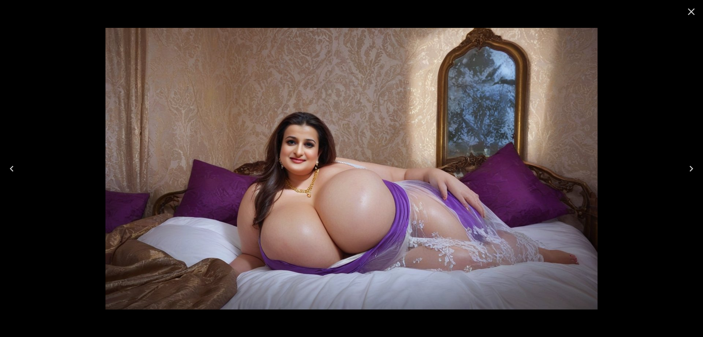
click at [681, 168] on button "Next" at bounding box center [691, 168] width 23 height 29
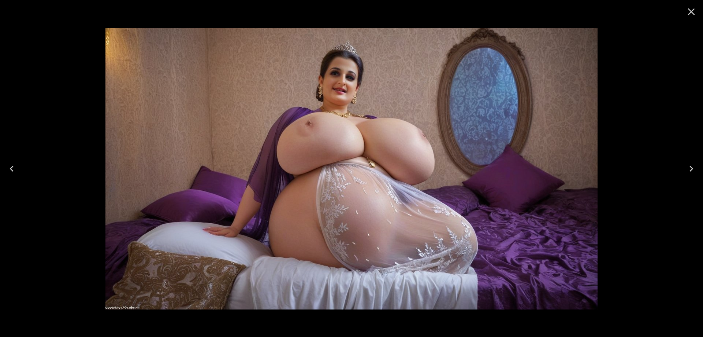
click at [681, 168] on button "Next" at bounding box center [691, 168] width 23 height 29
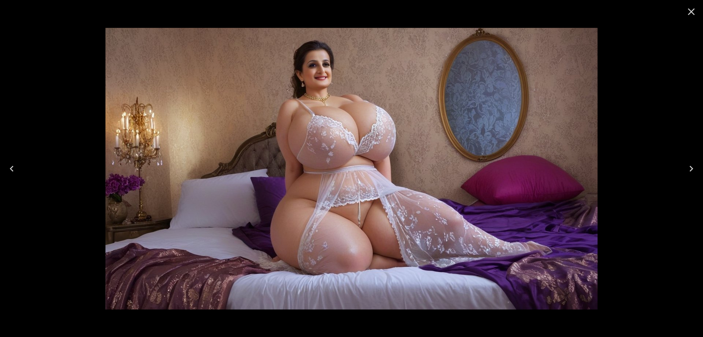
click at [681, 168] on button "Next" at bounding box center [691, 168] width 23 height 29
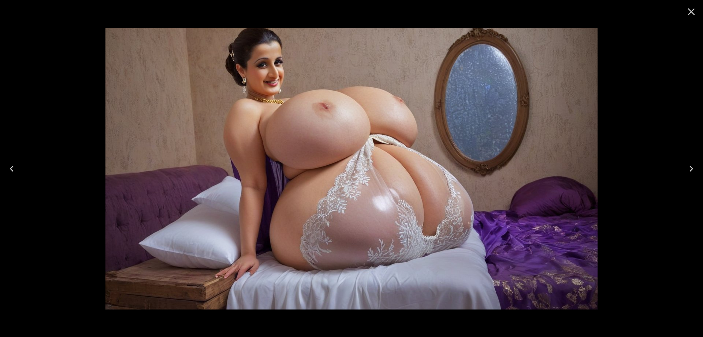
click at [681, 168] on button "Next" at bounding box center [691, 168] width 23 height 29
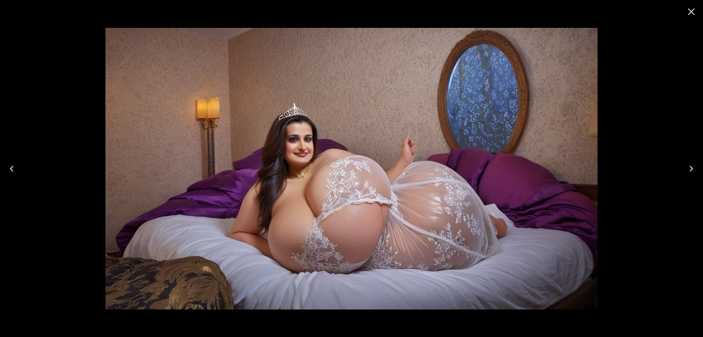
click at [681, 168] on button "Next" at bounding box center [691, 168] width 23 height 29
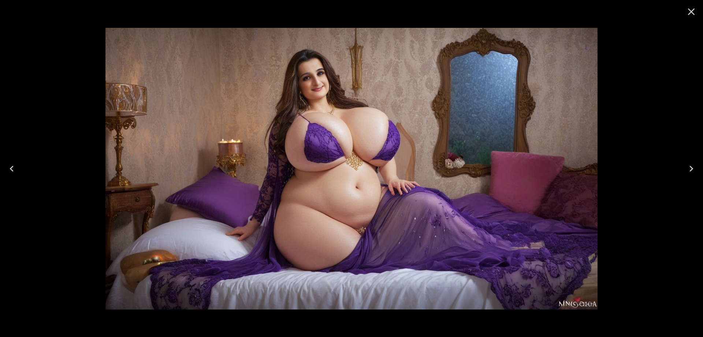
click at [681, 168] on button "Next" at bounding box center [691, 168] width 23 height 29
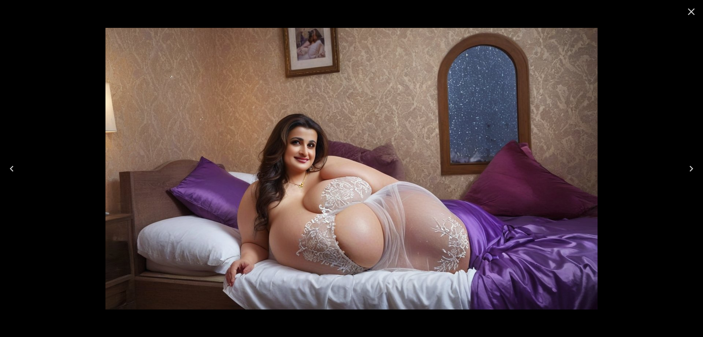
click at [681, 168] on button "Next" at bounding box center [691, 168] width 23 height 29
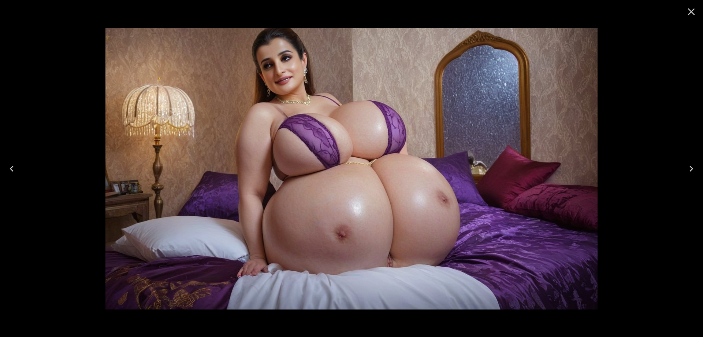
click at [681, 168] on button "Next" at bounding box center [691, 168] width 23 height 29
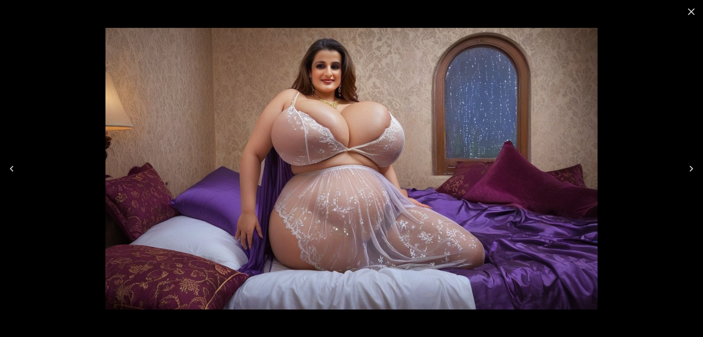
click at [681, 168] on button "Next" at bounding box center [691, 168] width 23 height 29
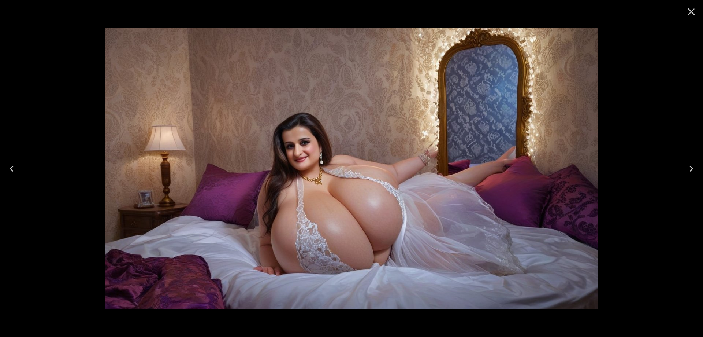
click at [681, 168] on button "Next" at bounding box center [691, 168] width 23 height 29
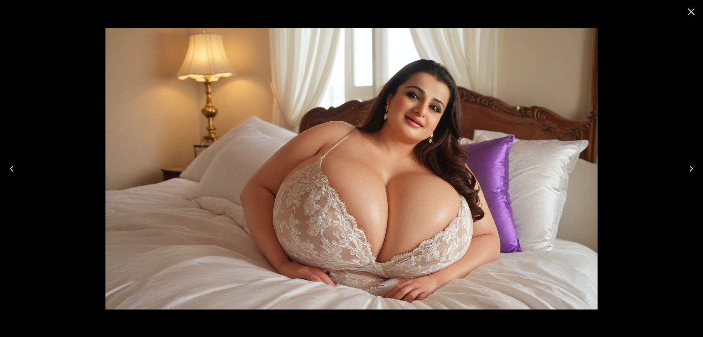
click at [699, 170] on button "Next" at bounding box center [691, 168] width 23 height 29
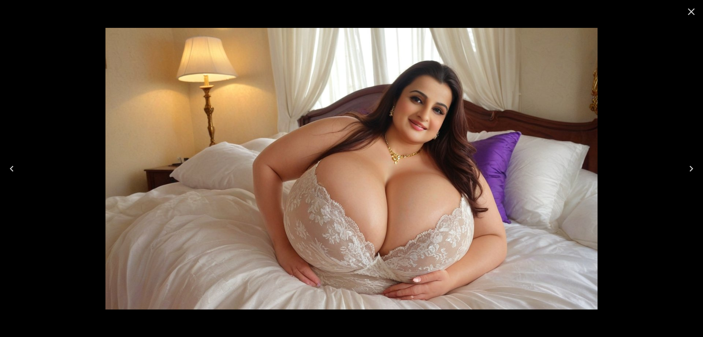
click at [699, 170] on button "Next" at bounding box center [691, 168] width 23 height 29
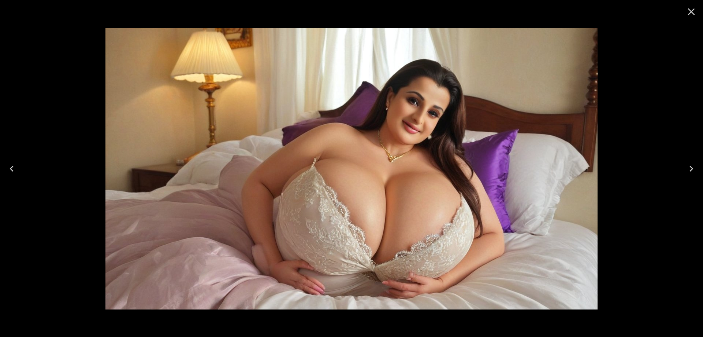
click at [699, 170] on button "Next" at bounding box center [691, 168] width 23 height 29
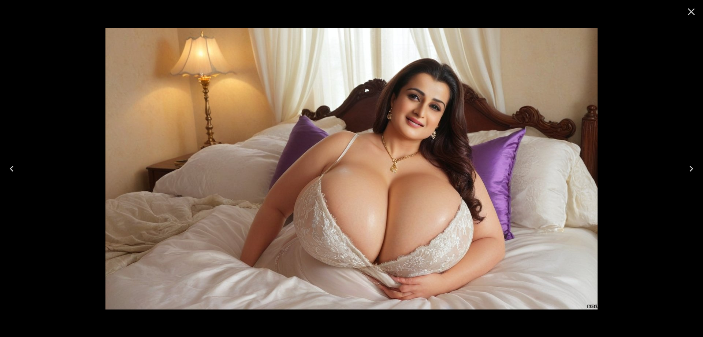
click at [699, 170] on button "Next" at bounding box center [691, 168] width 23 height 29
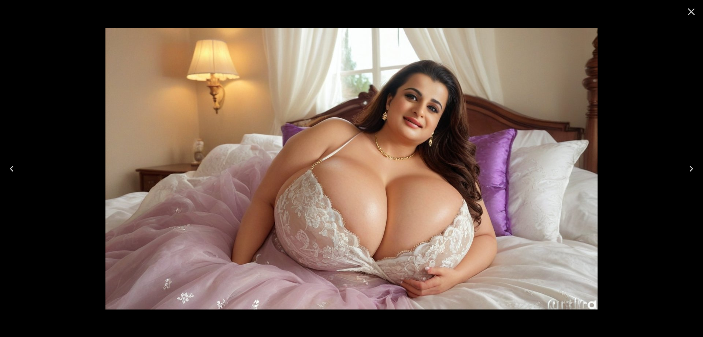
click at [699, 170] on button "Next" at bounding box center [691, 168] width 23 height 29
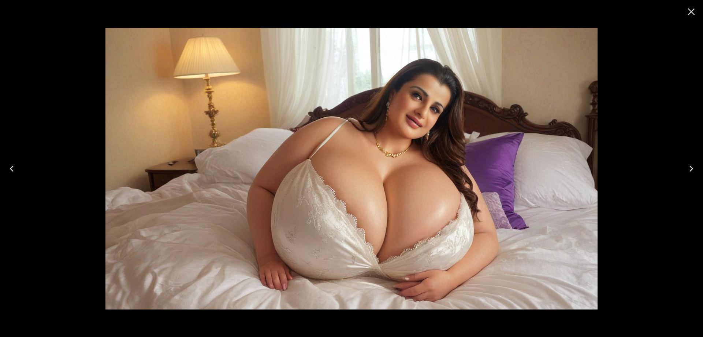
click at [699, 170] on button "Next" at bounding box center [691, 168] width 23 height 29
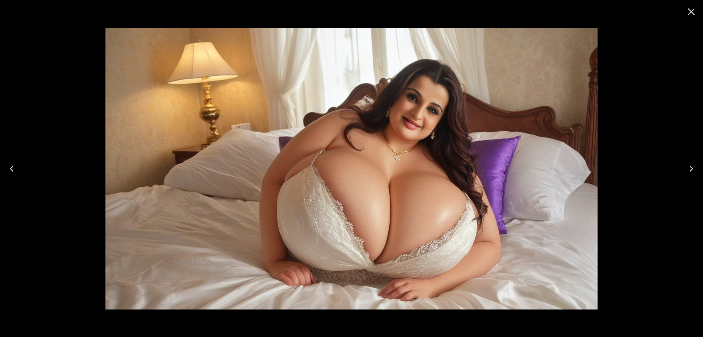
click at [699, 170] on button "Next" at bounding box center [691, 168] width 23 height 29
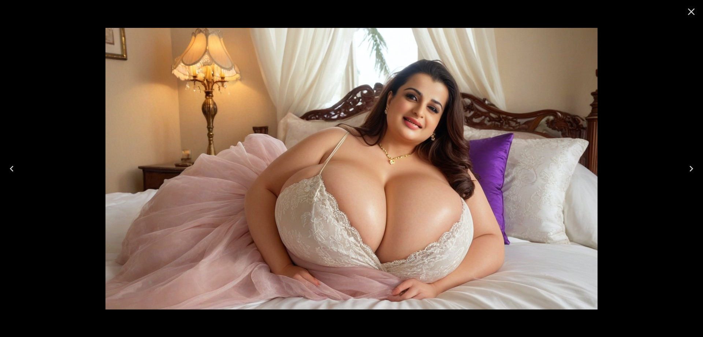
click at [699, 170] on button "Next" at bounding box center [691, 168] width 23 height 29
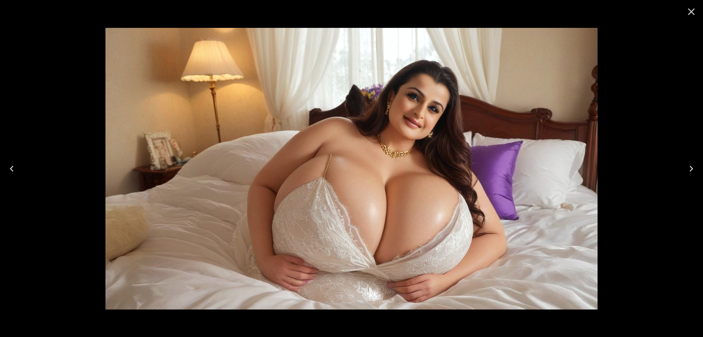
click at [699, 170] on button "Next" at bounding box center [691, 168] width 23 height 29
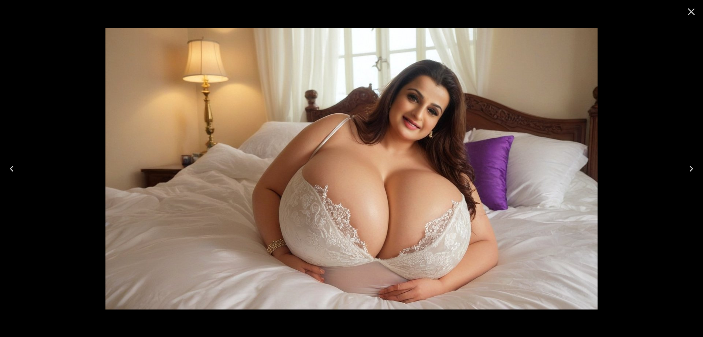
click at [699, 170] on button "Next" at bounding box center [691, 168] width 23 height 29
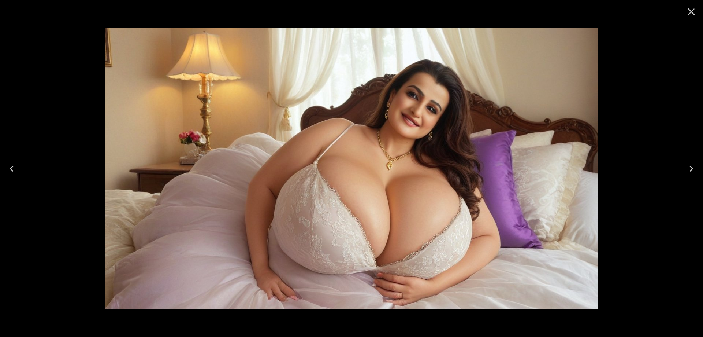
click at [699, 170] on button "Next" at bounding box center [691, 168] width 23 height 29
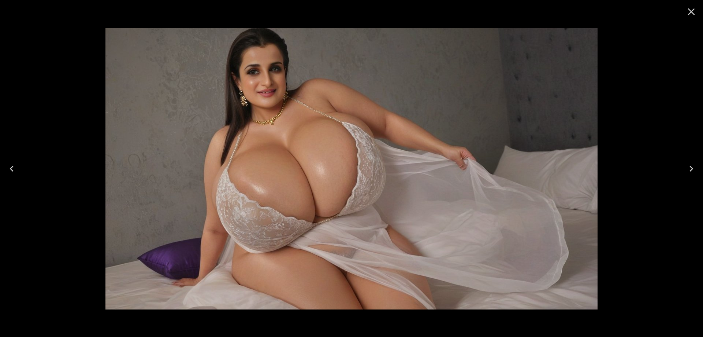
click at [693, 15] on icon "Close" at bounding box center [692, 12] width 12 height 12
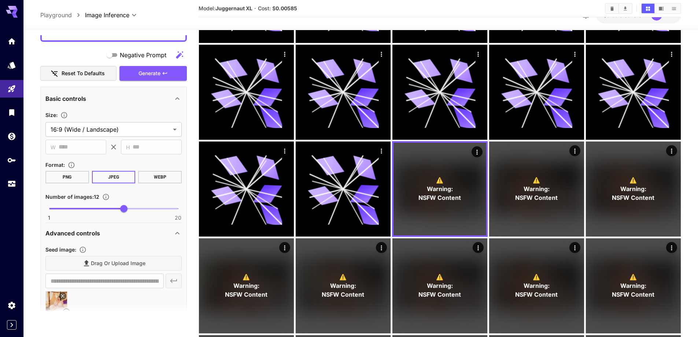
scroll to position [0, 0]
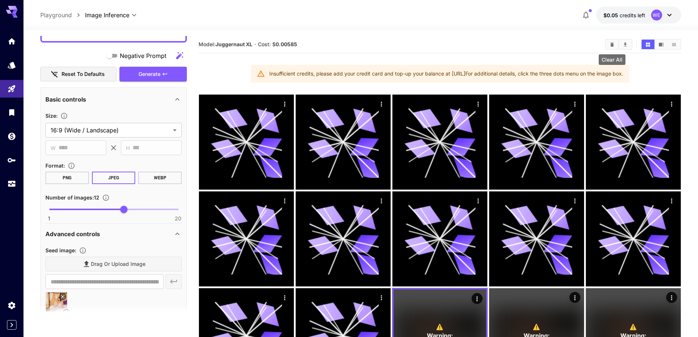
click at [616, 45] on button "Clear All" at bounding box center [611, 45] width 13 height 10
